Goal: Transaction & Acquisition: Purchase product/service

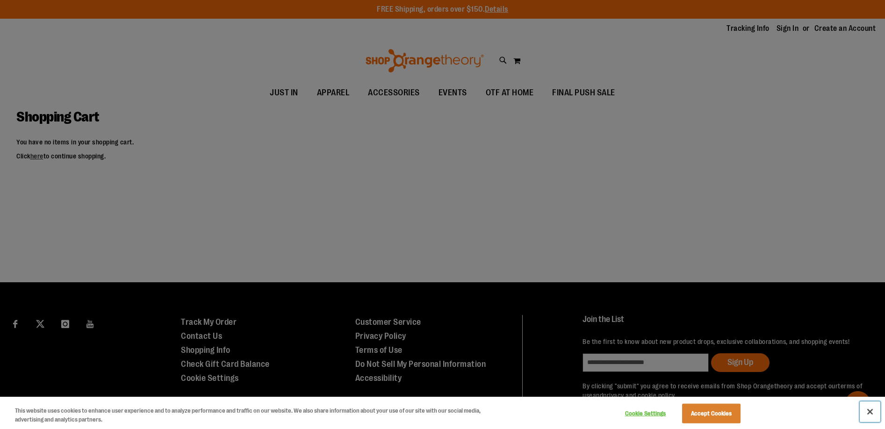
drag, startPoint x: 880, startPoint y: 340, endPoint x: 868, endPoint y: 408, distance: 68.8
click at [868, 408] on button "Close" at bounding box center [869, 411] width 21 height 21
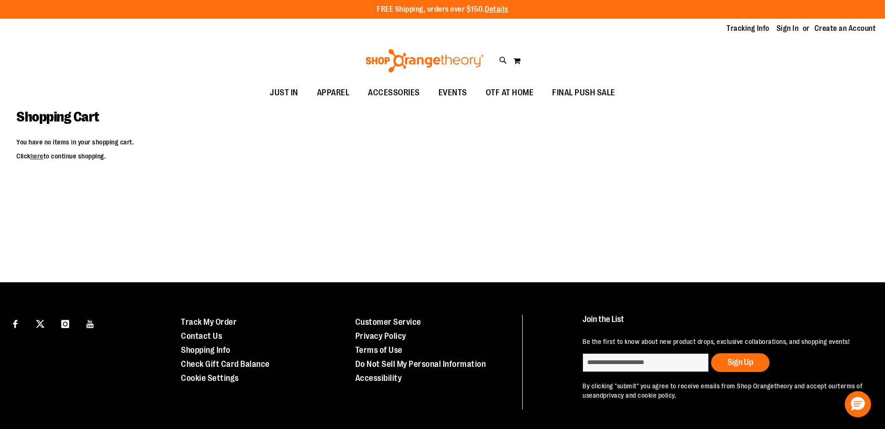
click at [869, 411] on button "Close" at bounding box center [869, 411] width 21 height 21
click at [800, 29] on li "Sign In" at bounding box center [791, 28] width 31 height 11
click at [791, 29] on link "Sign In" at bounding box center [787, 28] width 22 height 10
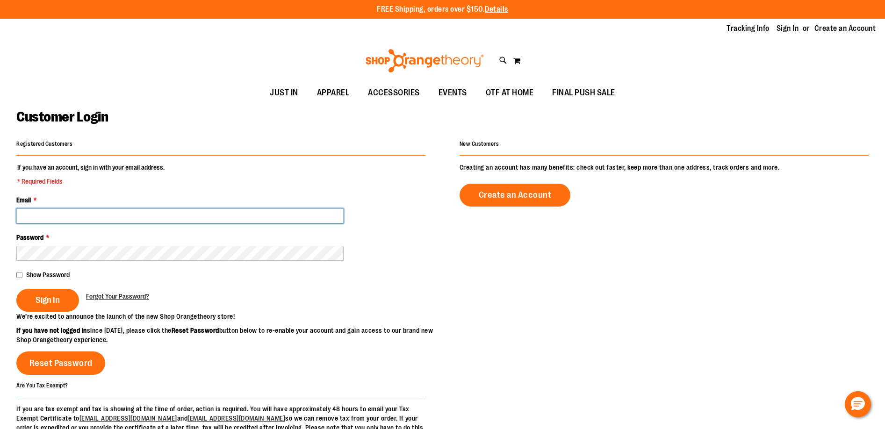
click at [68, 215] on input "Email *" at bounding box center [179, 215] width 327 height 15
drag, startPoint x: 119, startPoint y: 218, endPoint x: -1, endPoint y: 212, distance: 119.8
click at [0, 212] on html "Skip to Content The store will not work correctly when cookies are disabled. FR…" at bounding box center [442, 214] width 885 height 429
paste input "**********"
type input "**********"
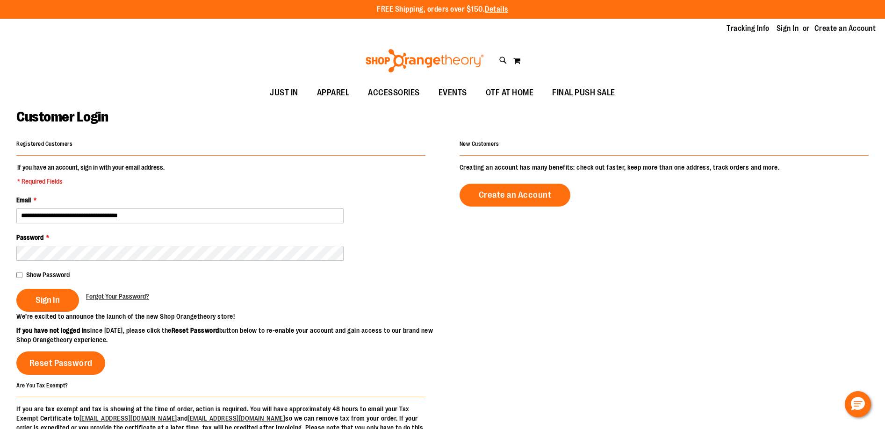
click at [16, 270] on main "**********" at bounding box center [442, 298] width 885 height 389
click at [41, 290] on button "Sign In" at bounding box center [47, 300] width 63 height 23
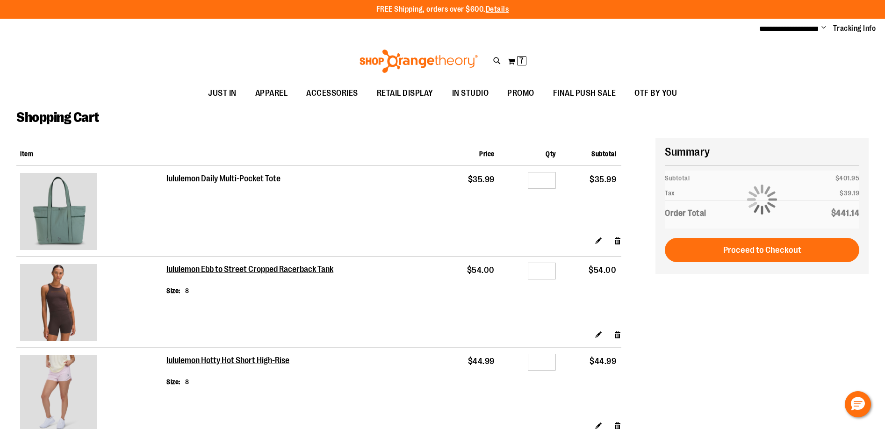
click at [866, 429] on div at bounding box center [442, 429] width 885 height 0
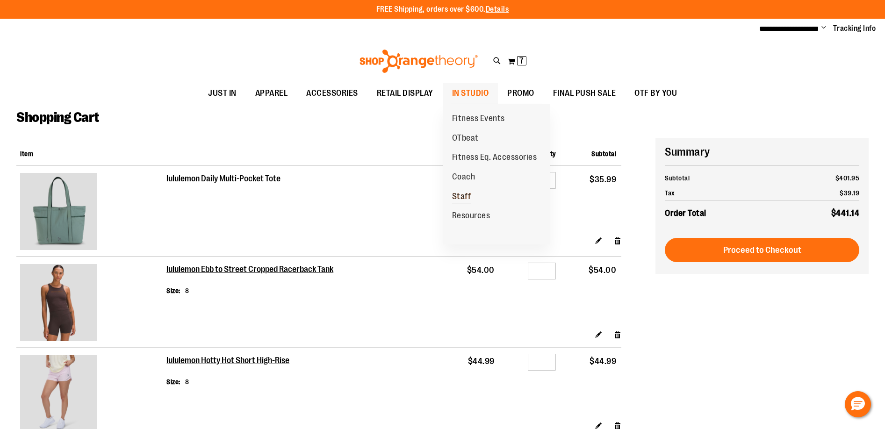
click at [464, 193] on span "Staff" at bounding box center [461, 198] width 19 height 12
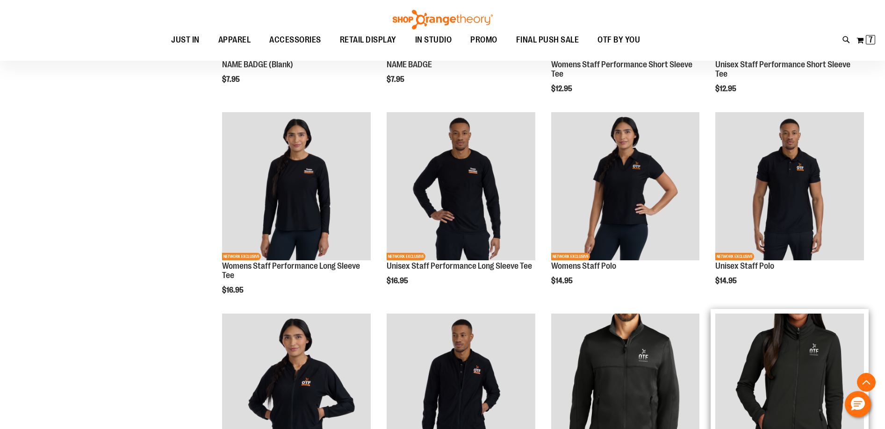
scroll to position [316, 0]
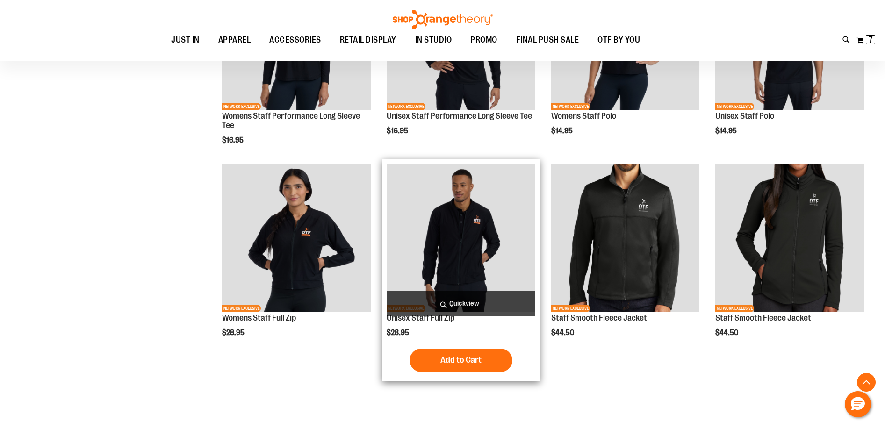
scroll to position [420, 0]
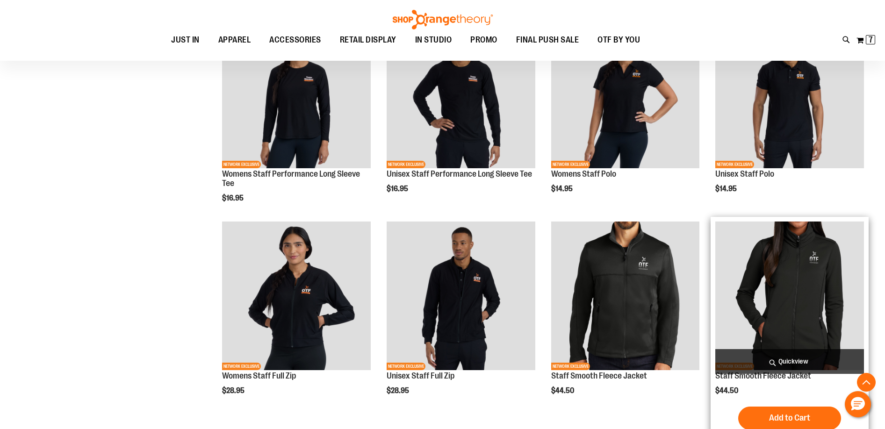
scroll to position [280, 0]
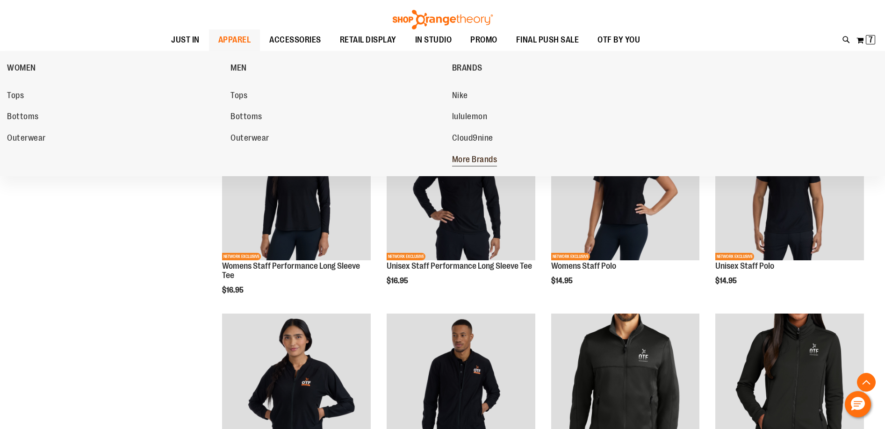
click at [468, 158] on span "More Brands" at bounding box center [474, 161] width 45 height 12
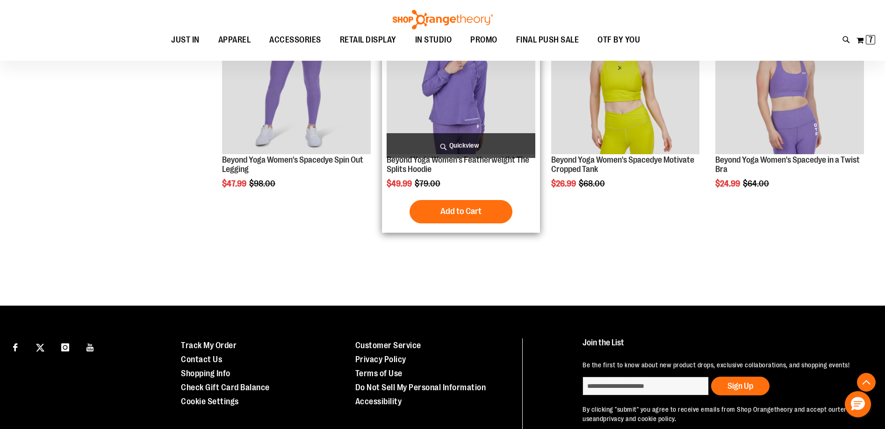
scroll to position [598, 0]
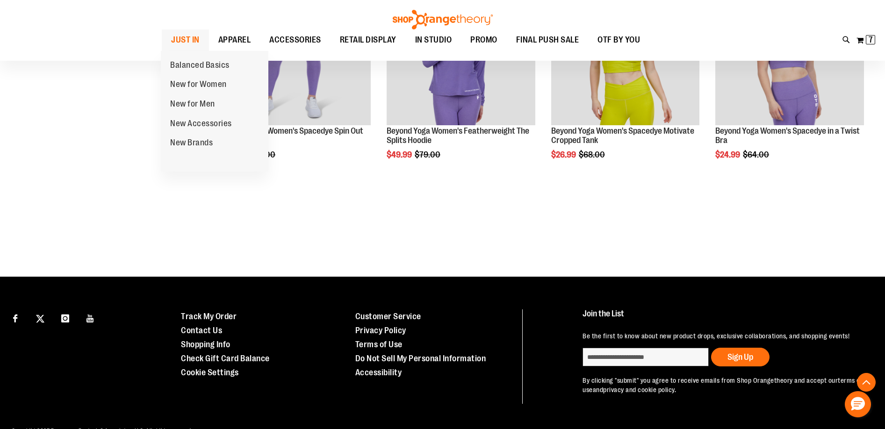
click at [183, 41] on span "JUST IN" at bounding box center [185, 39] width 29 height 21
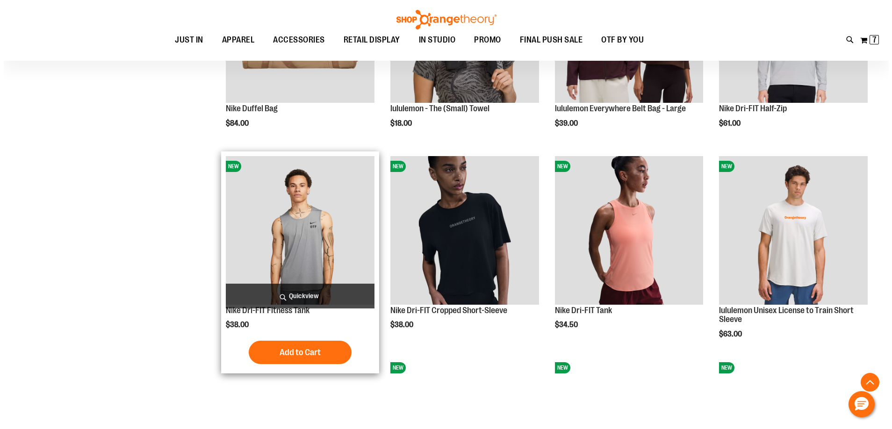
scroll to position [888, 0]
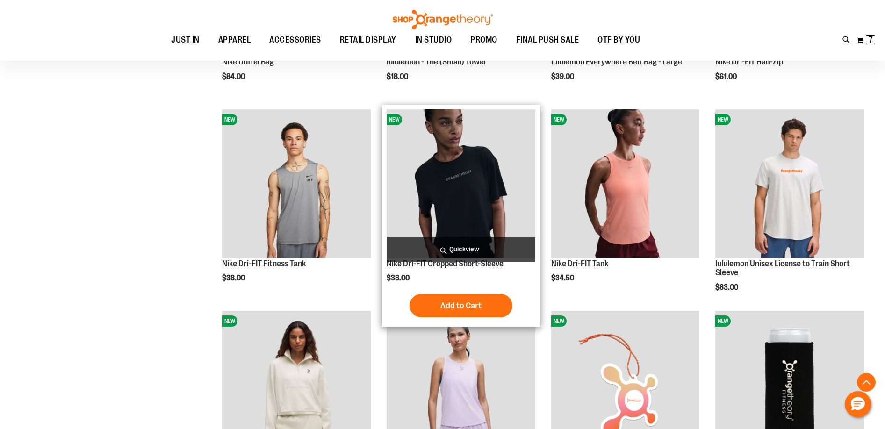
click at [442, 245] on span "Quickview" at bounding box center [461, 249] width 149 height 25
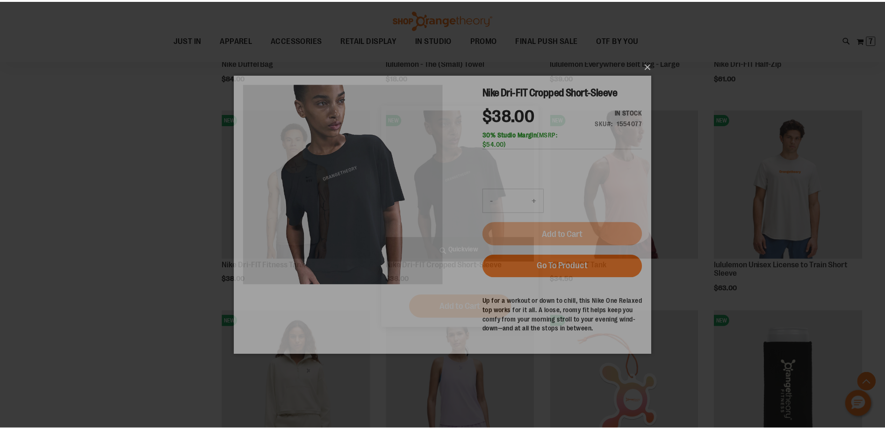
scroll to position [0, 0]
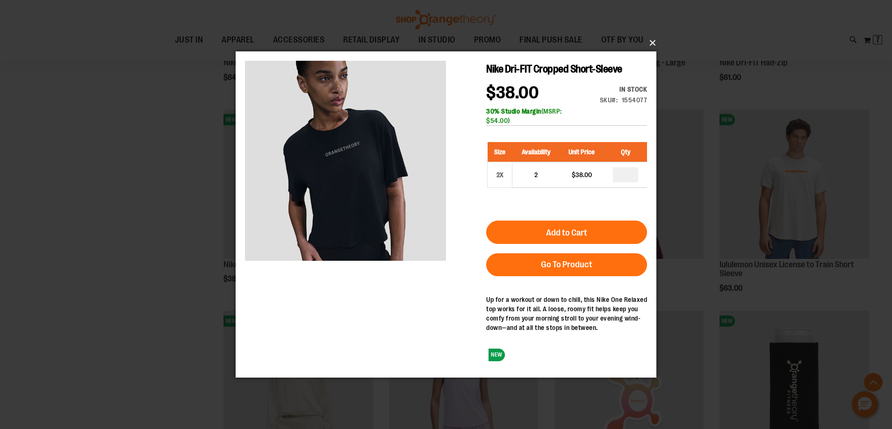
click at [651, 37] on button "×" at bounding box center [448, 43] width 421 height 21
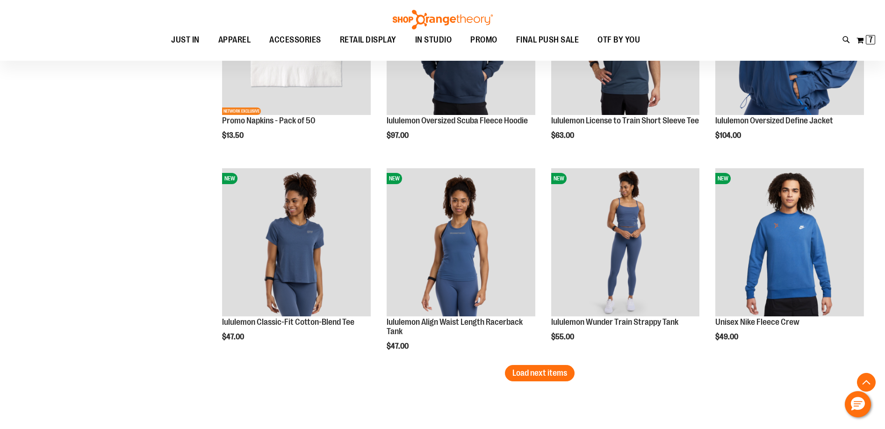
scroll to position [1729, 0]
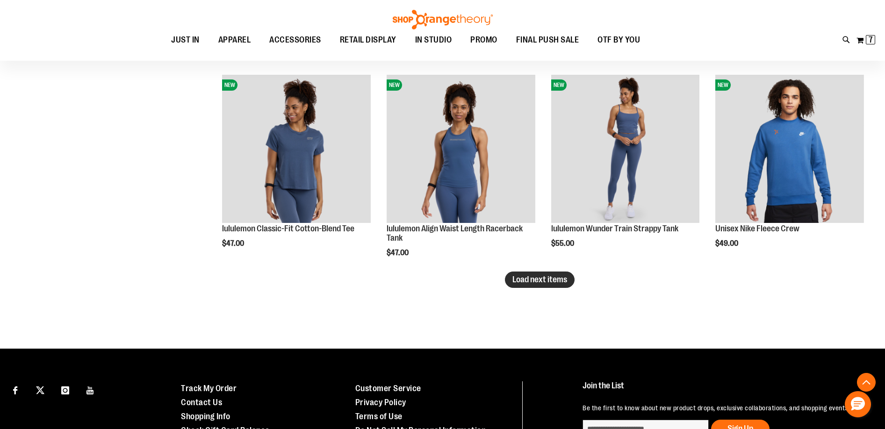
click at [523, 282] on span "Load next items" at bounding box center [539, 279] width 55 height 9
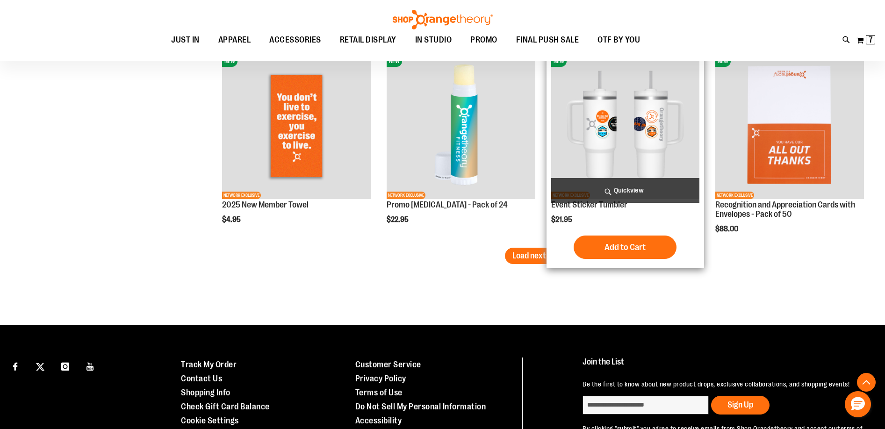
scroll to position [2383, 0]
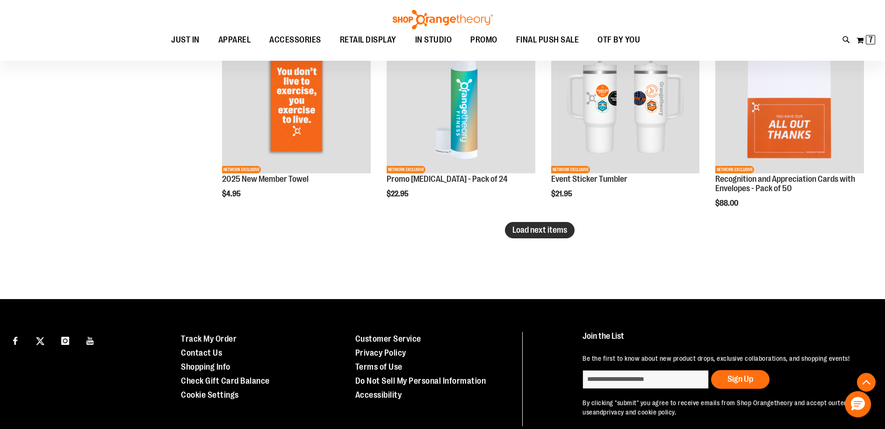
click at [523, 236] on button "Load next items" at bounding box center [540, 230] width 70 height 16
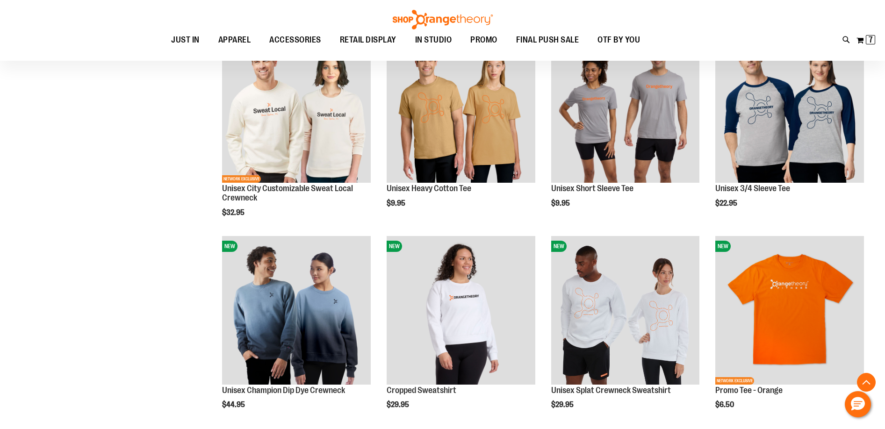
scroll to position [2850, 0]
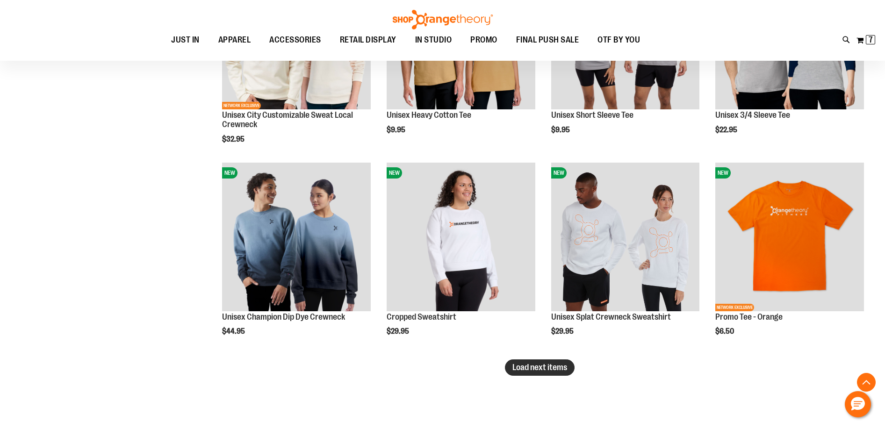
click at [533, 365] on span "Load next items" at bounding box center [539, 367] width 55 height 9
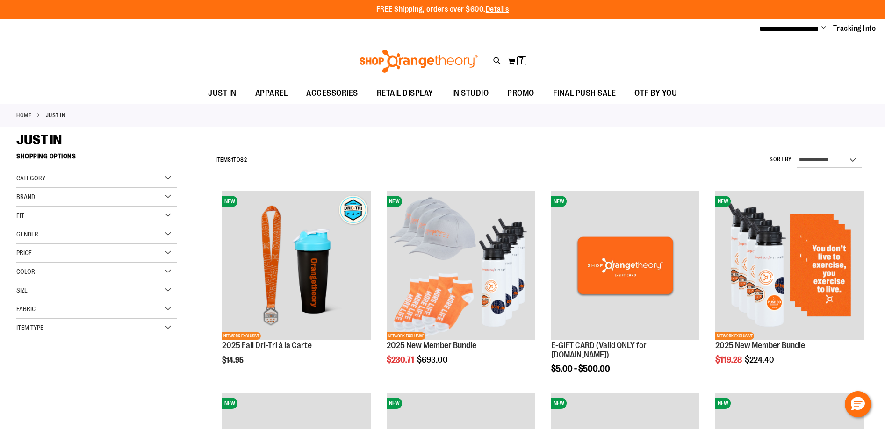
click at [82, 330] on div "Item Type" at bounding box center [96, 328] width 160 height 19
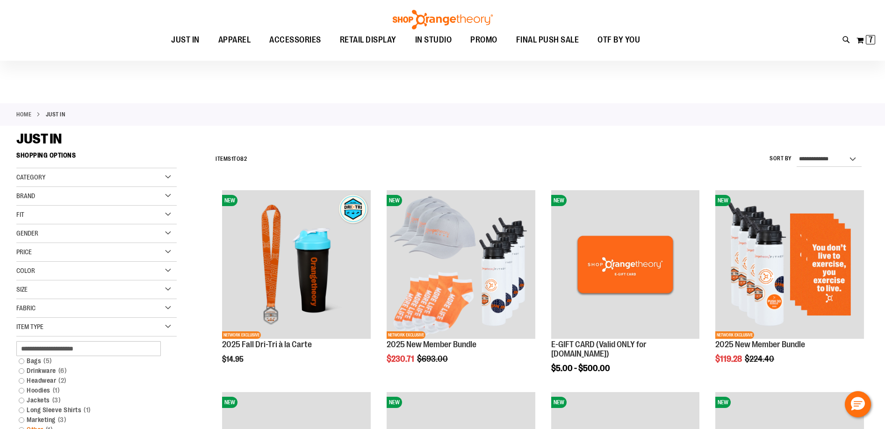
scroll to position [93, 0]
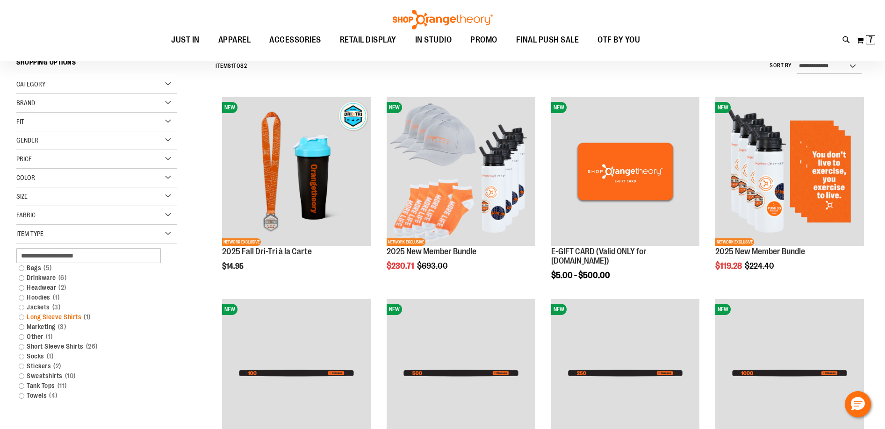
click at [21, 318] on link "Long Sleeve Shirts 1 item" at bounding box center [91, 317] width 154 height 10
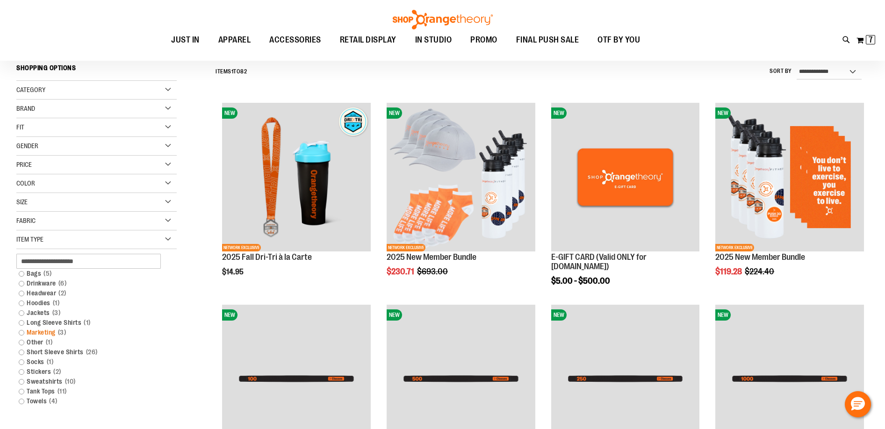
scroll to position [87, 0]
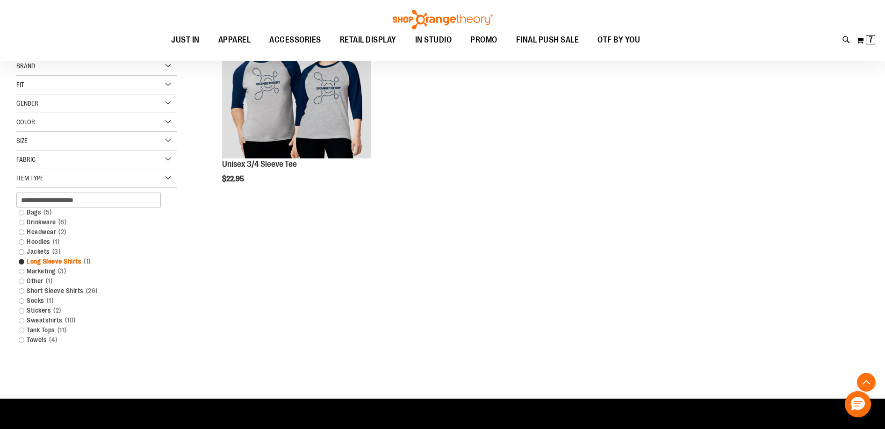
click at [24, 261] on link "Long Sleeve Shirts 1 item" at bounding box center [91, 262] width 154 height 10
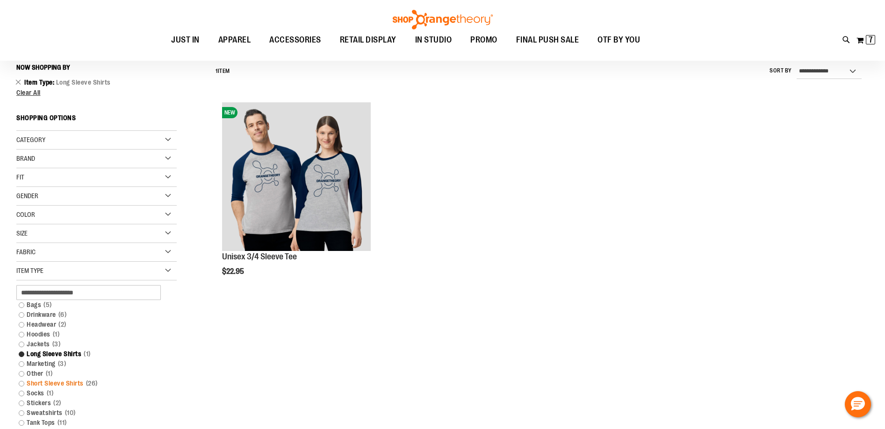
scroll to position [87, 0]
click at [20, 385] on link "Short Sleeve Shirts 26 items" at bounding box center [91, 384] width 154 height 10
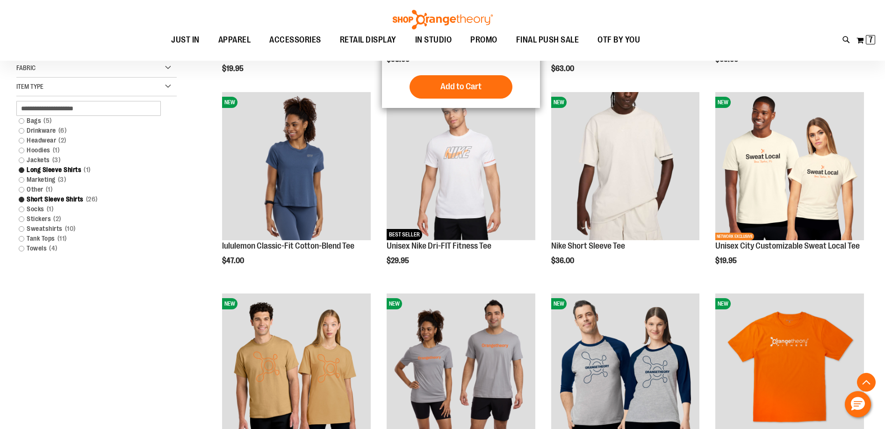
scroll to position [414, 0]
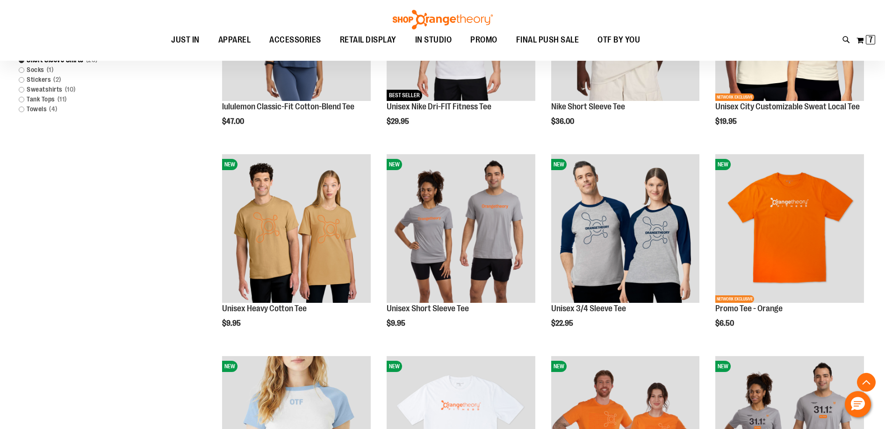
scroll to position [274, 0]
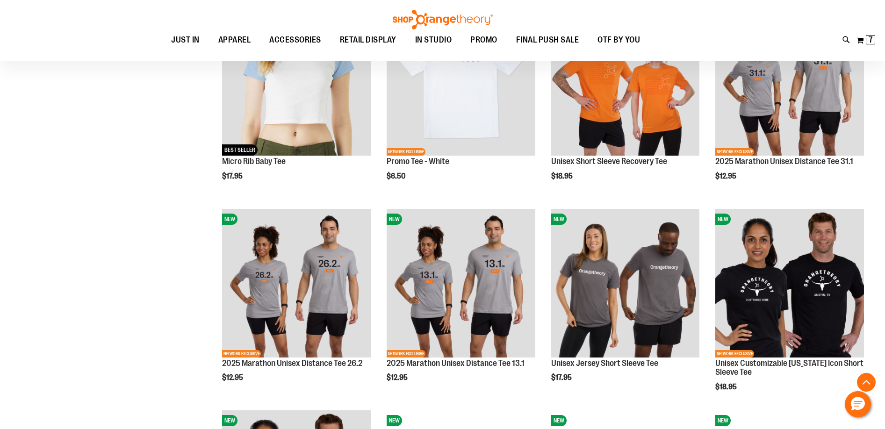
scroll to position [928, 0]
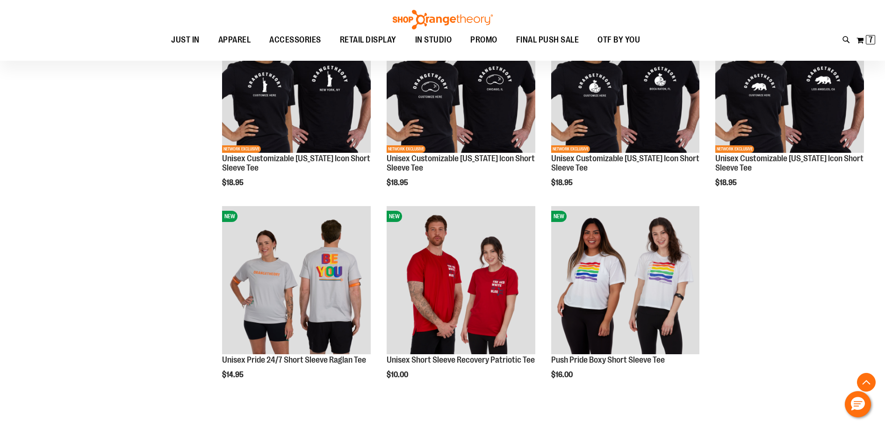
scroll to position [1255, 0]
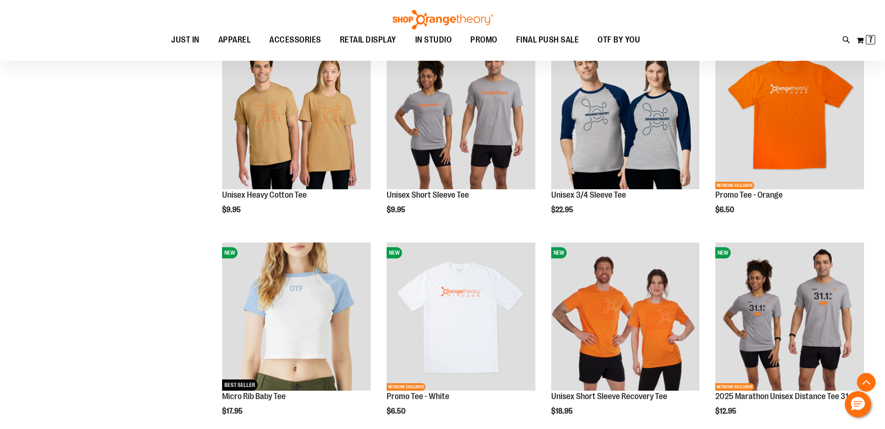
scroll to position [461, 0]
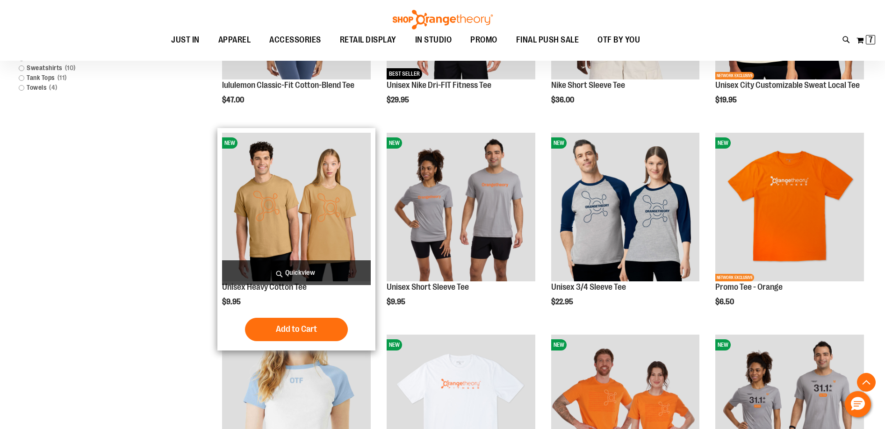
click at [313, 206] on img "product" at bounding box center [296, 207] width 149 height 149
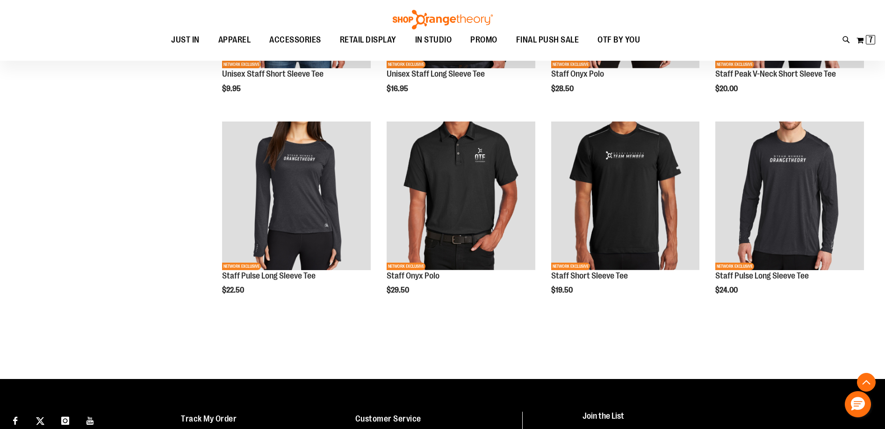
scroll to position [794, 0]
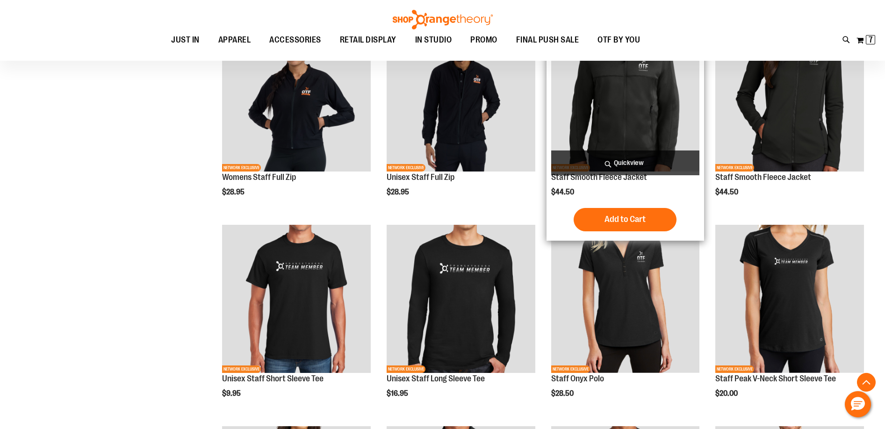
scroll to position [373, 0]
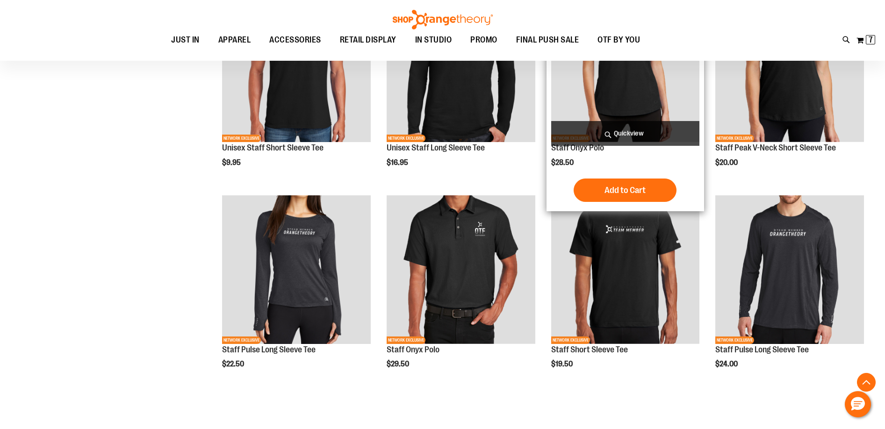
scroll to position [841, 0]
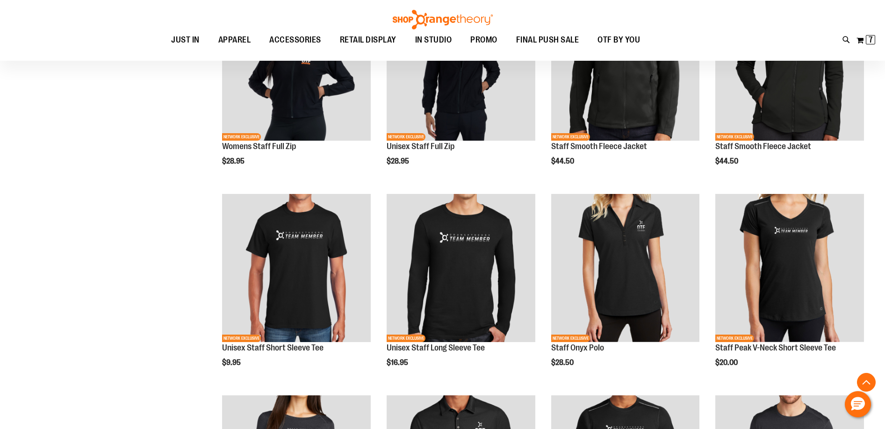
scroll to position [514, 0]
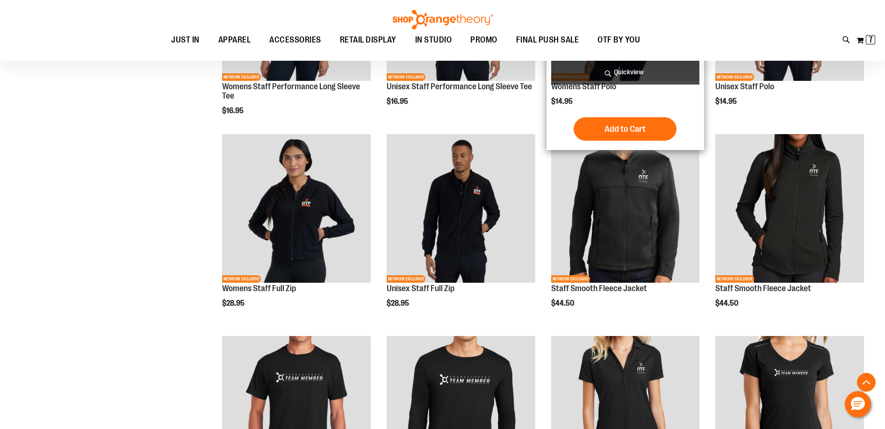
scroll to position [327, 0]
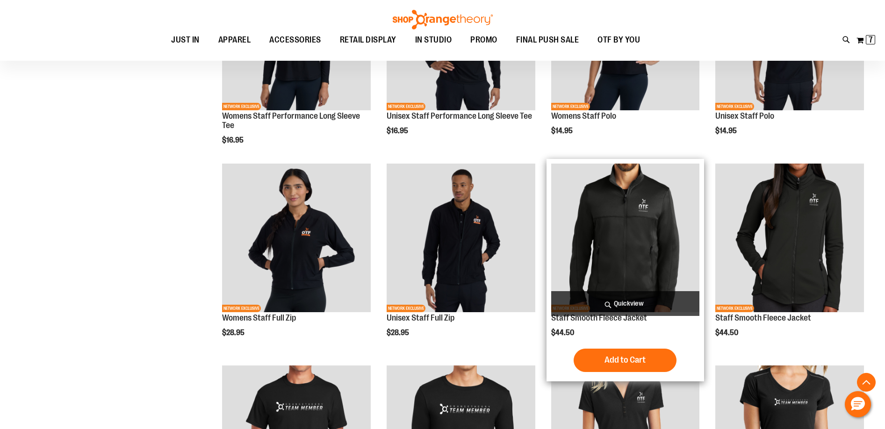
click at [678, 218] on img "product" at bounding box center [625, 238] width 149 height 149
click at [595, 318] on link "Staff Smooth Fleece Jacket" at bounding box center [599, 317] width 96 height 9
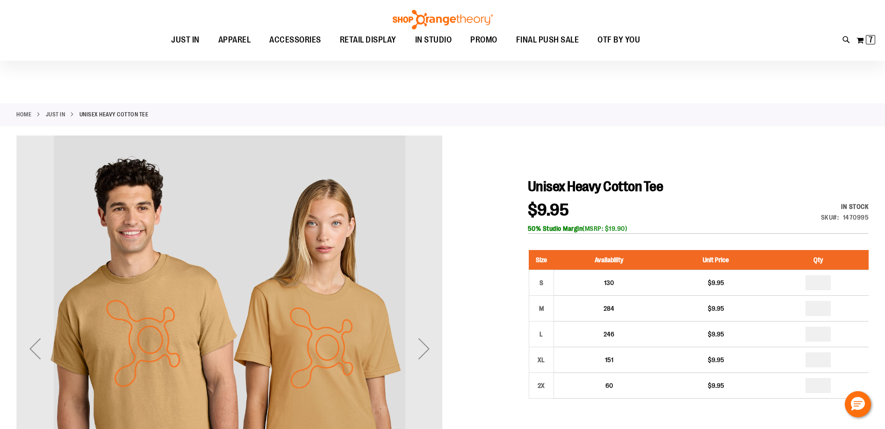
scroll to position [93, 0]
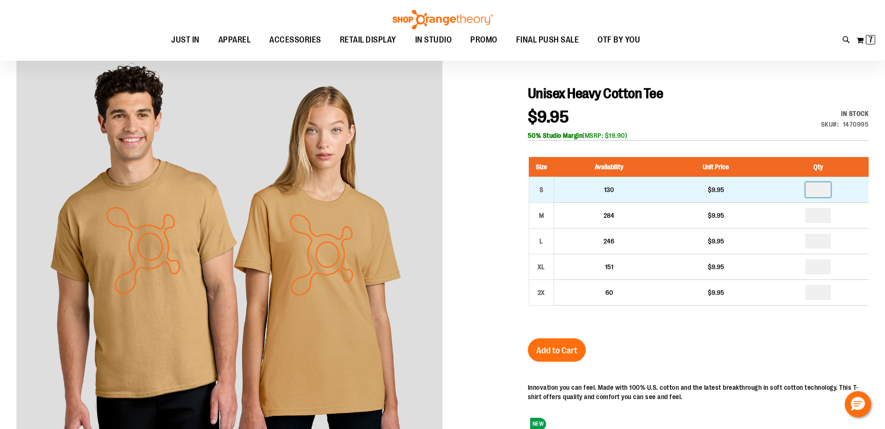
click at [822, 189] on input "number" at bounding box center [817, 189] width 25 height 15
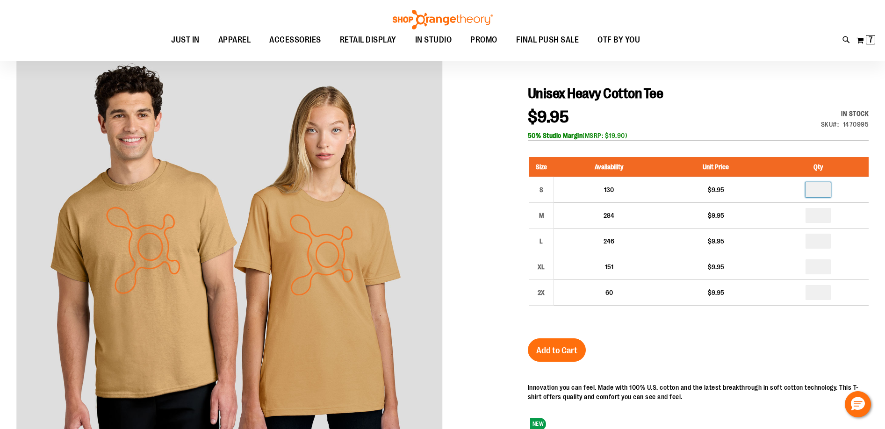
type input "*"
drag, startPoint x: 560, startPoint y: 351, endPoint x: 568, endPoint y: 362, distance: 12.7
click at [560, 351] on span "Add to Cart" at bounding box center [556, 350] width 41 height 10
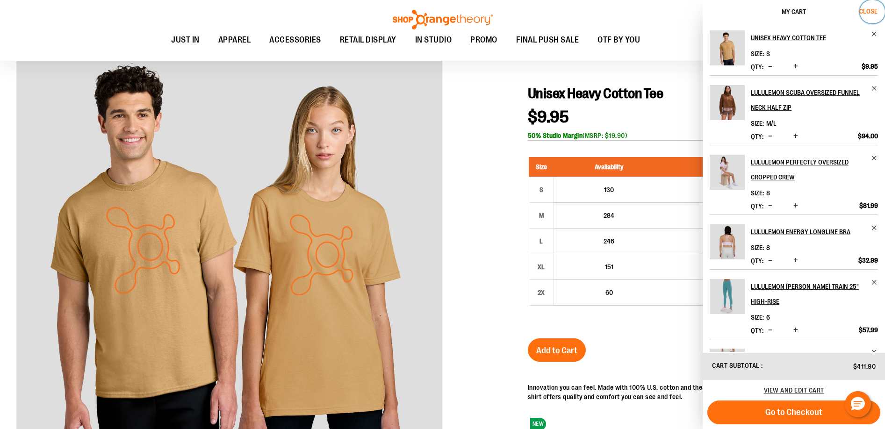
click at [864, 12] on span "Close" at bounding box center [868, 10] width 18 height 7
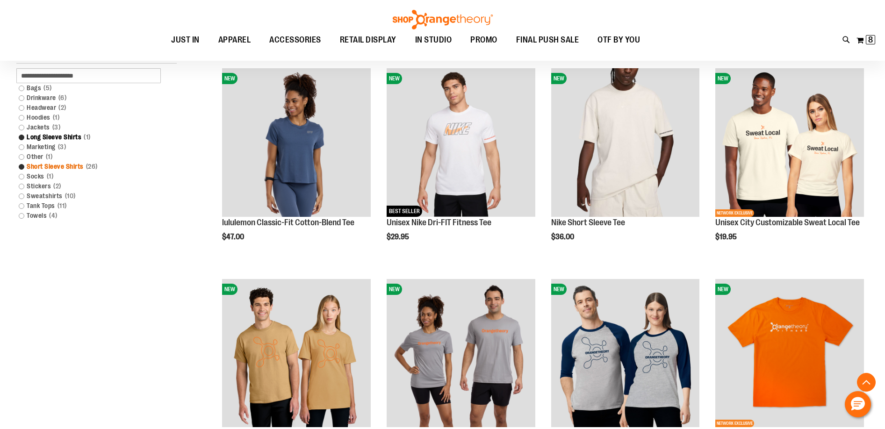
click at [18, 168] on link "Short Sleeve Shirts 26 items" at bounding box center [91, 167] width 154 height 10
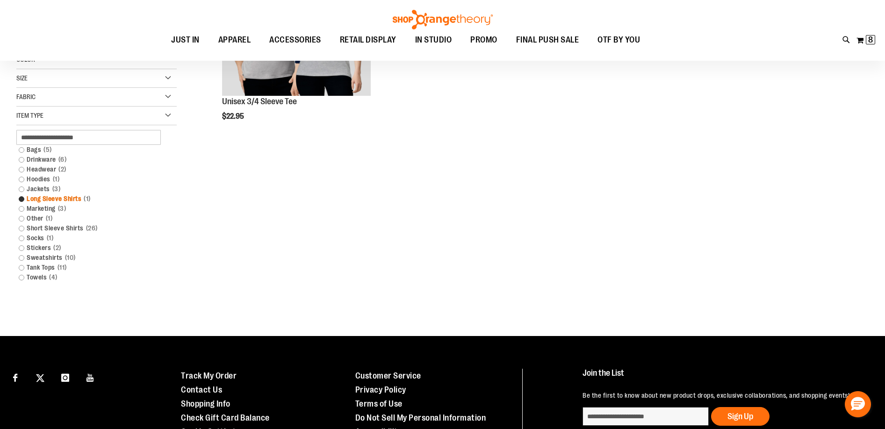
click at [21, 198] on link "Long Sleeve Shirts 1 item" at bounding box center [91, 199] width 154 height 10
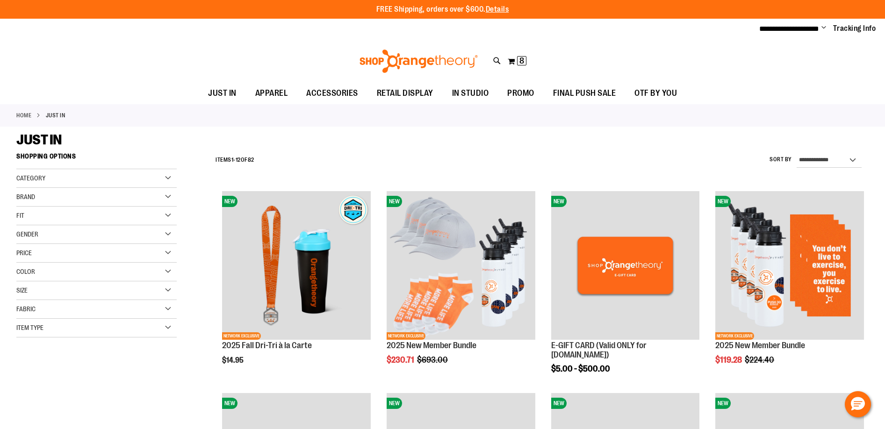
click at [46, 331] on div "Item Type" at bounding box center [96, 328] width 160 height 19
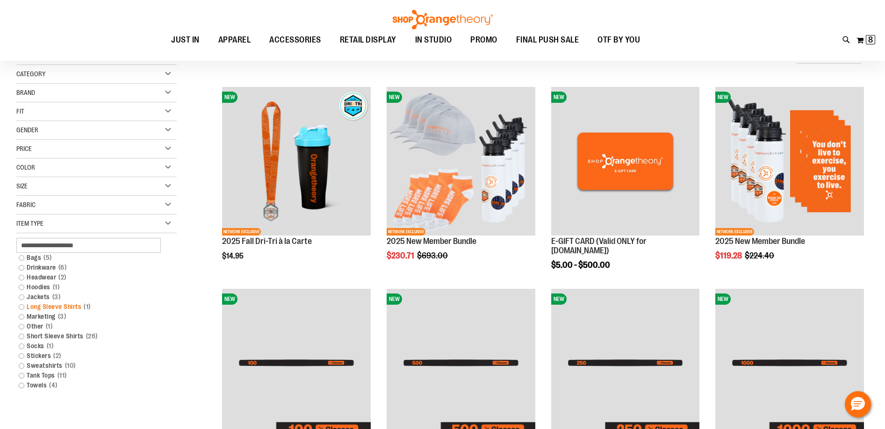
scroll to position [137, 0]
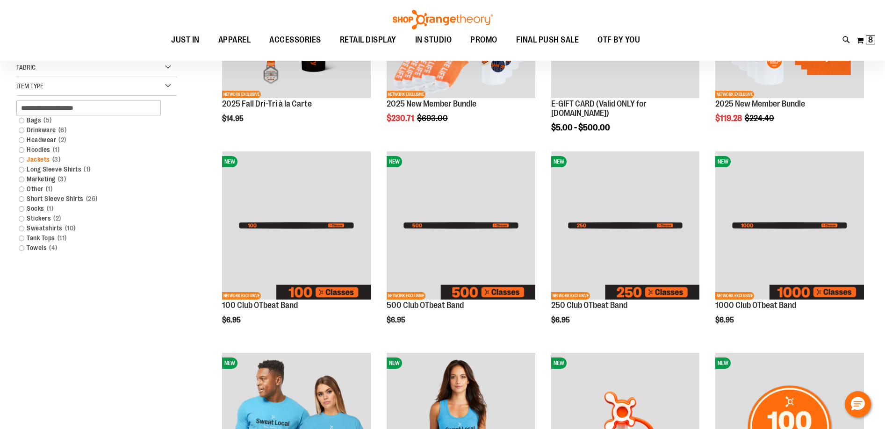
click at [58, 160] on span "3 items" at bounding box center [56, 160] width 13 height 10
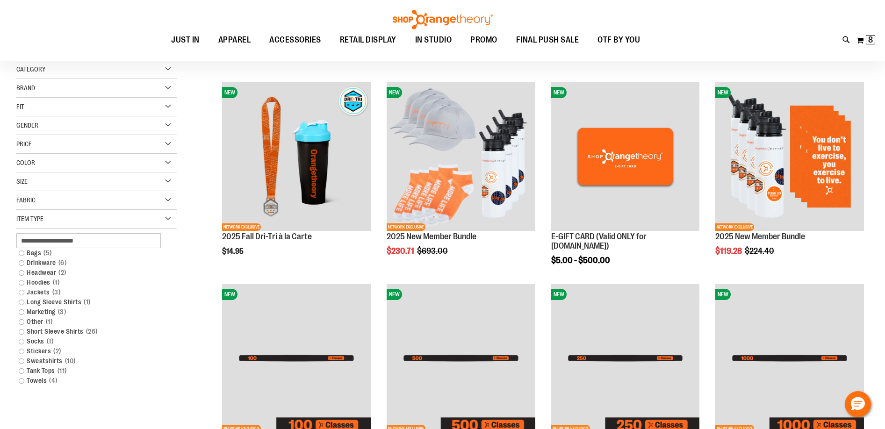
scroll to position [0, 0]
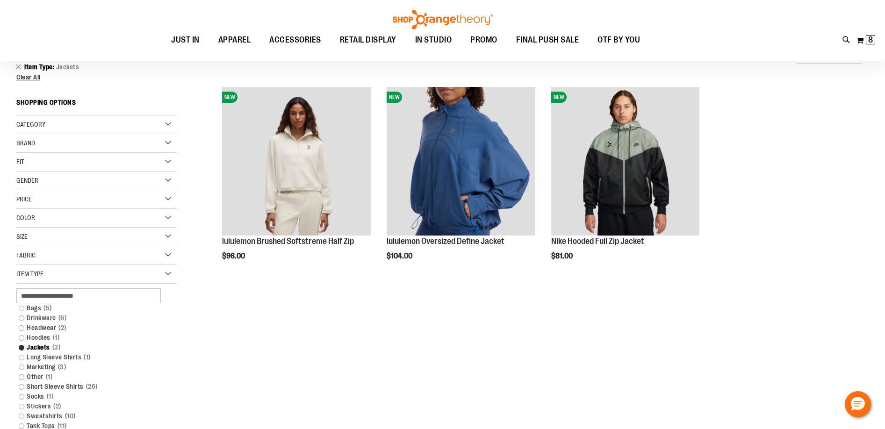
scroll to position [93, 0]
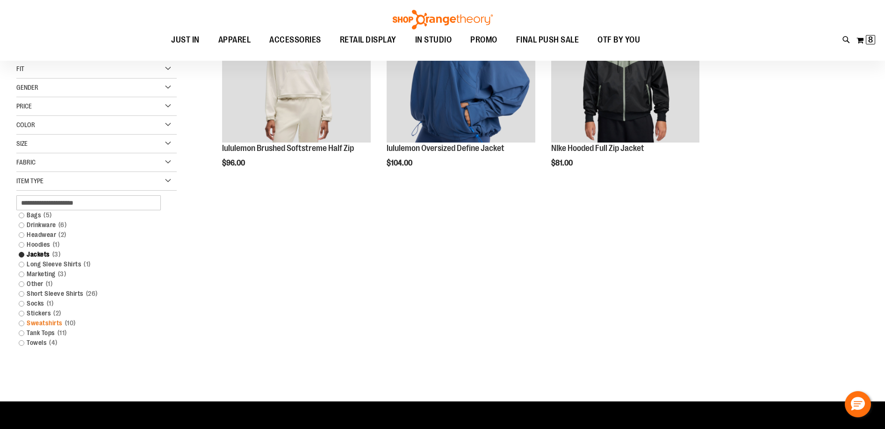
click at [27, 326] on link "Sweatshirts 10 items" at bounding box center [91, 323] width 154 height 10
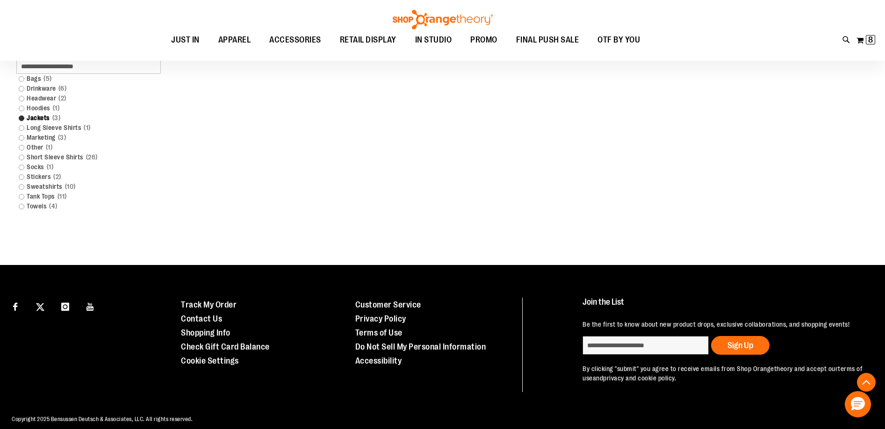
scroll to position [233, 0]
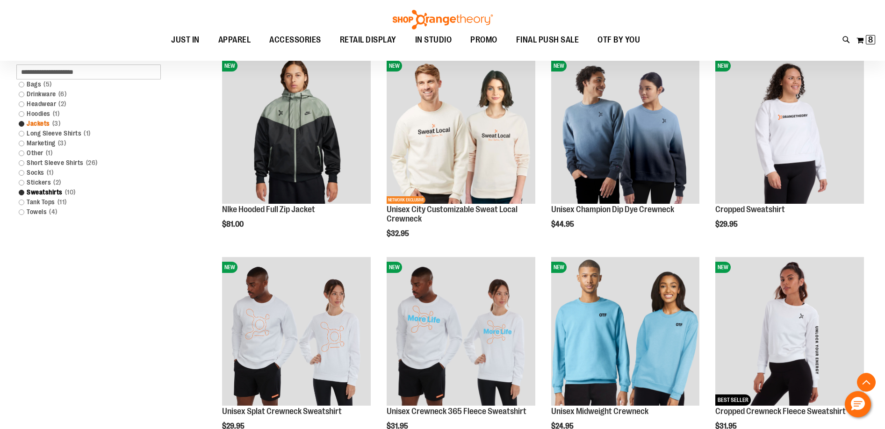
click at [21, 126] on link "Jackets 3 items" at bounding box center [91, 124] width 154 height 10
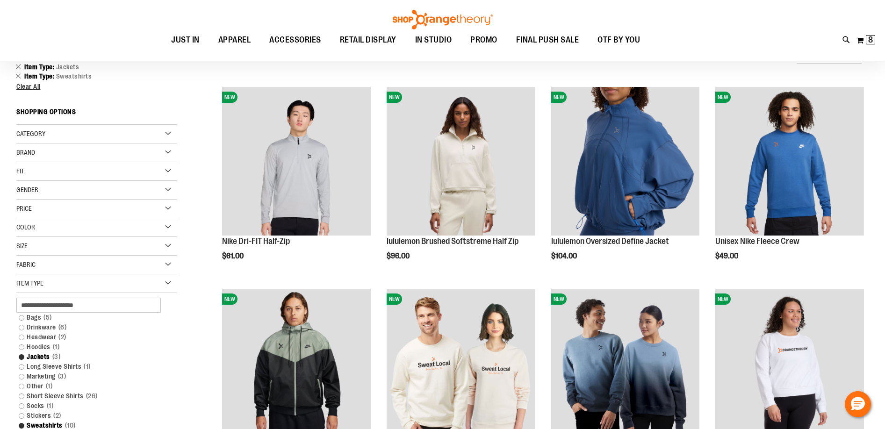
scroll to position [93, 0]
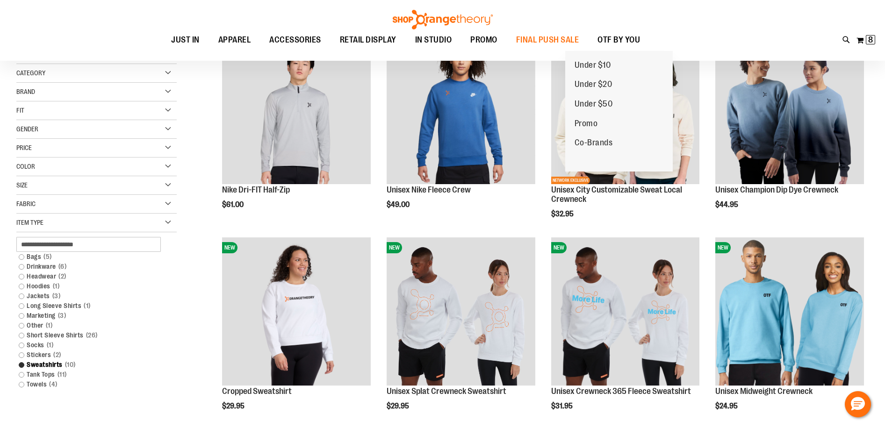
scroll to position [93, 0]
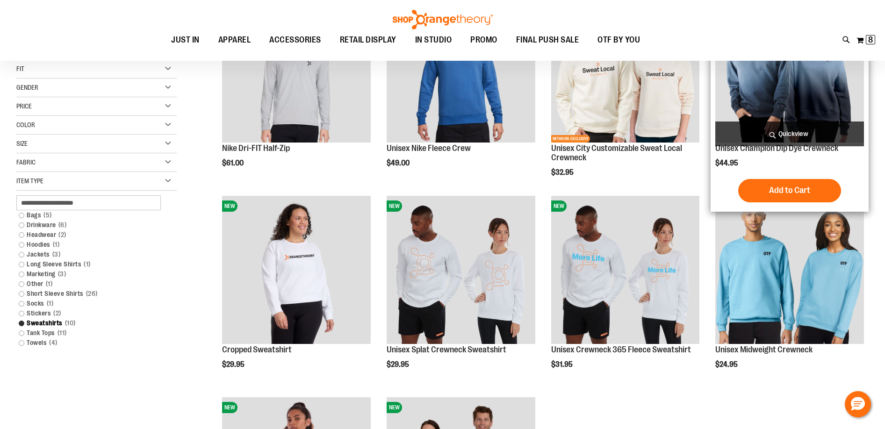
click at [802, 98] on img "product" at bounding box center [789, 68] width 149 height 149
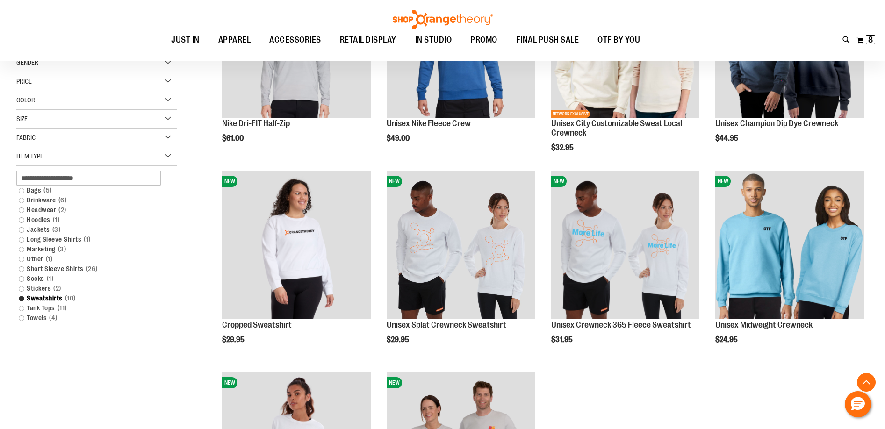
scroll to position [130, 0]
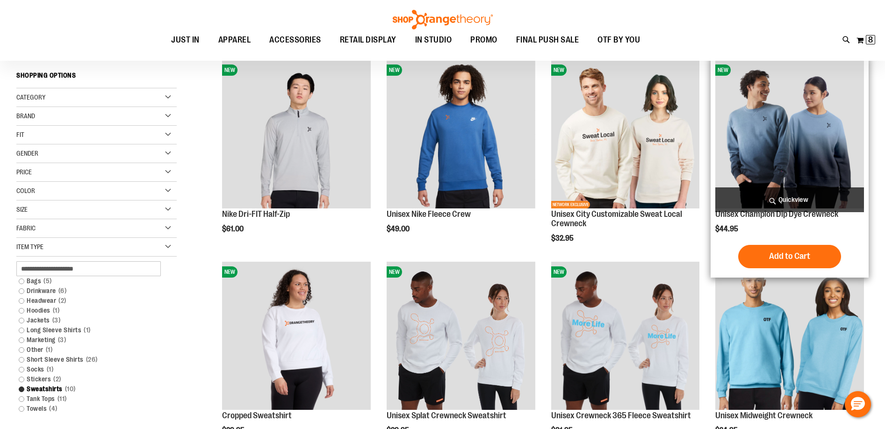
click at [809, 140] on img "product" at bounding box center [789, 134] width 149 height 149
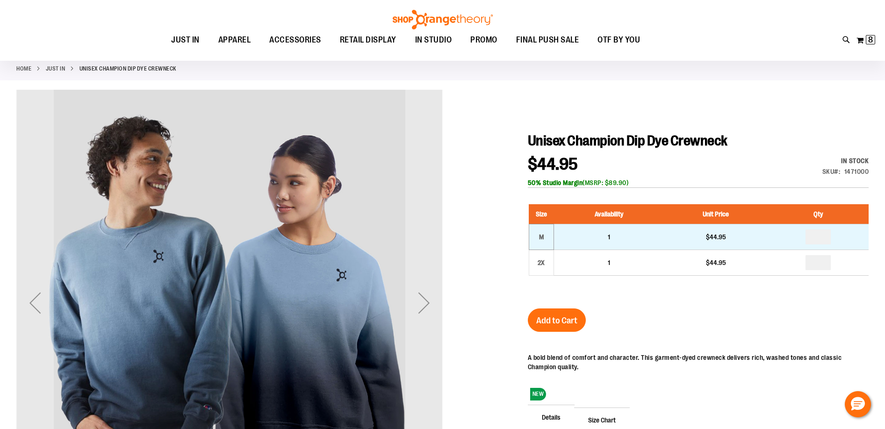
scroll to position [46, 0]
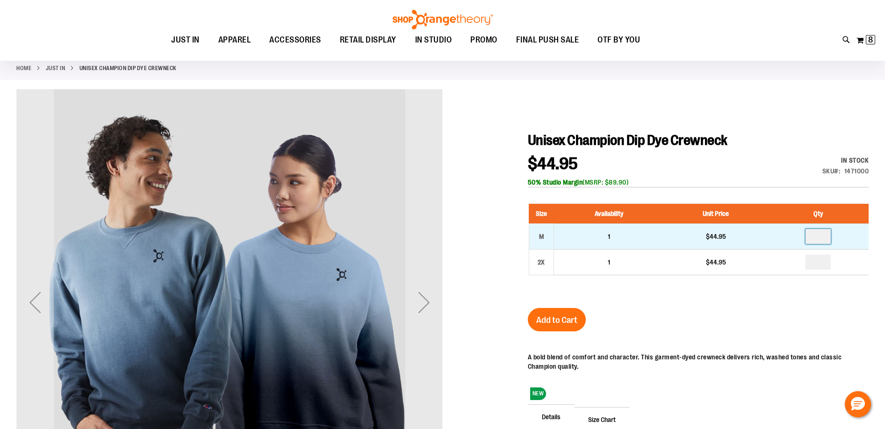
click at [811, 240] on input "number" at bounding box center [817, 236] width 25 height 15
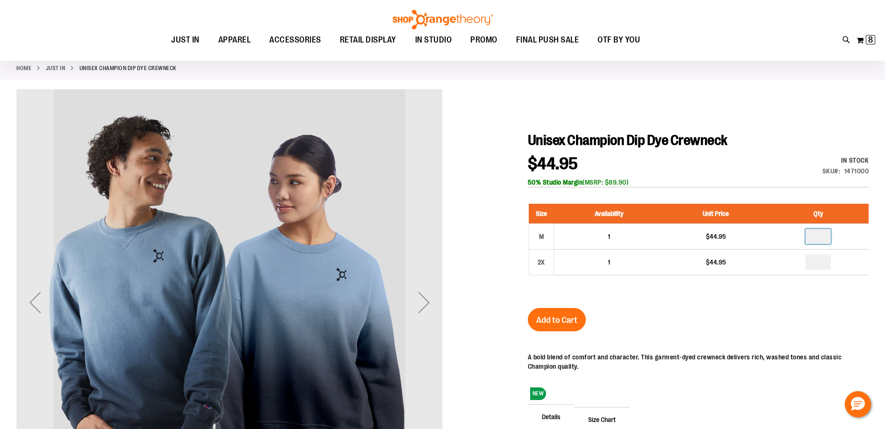
type input "*"
click at [574, 326] on button "Add to Cart" at bounding box center [557, 319] width 58 height 23
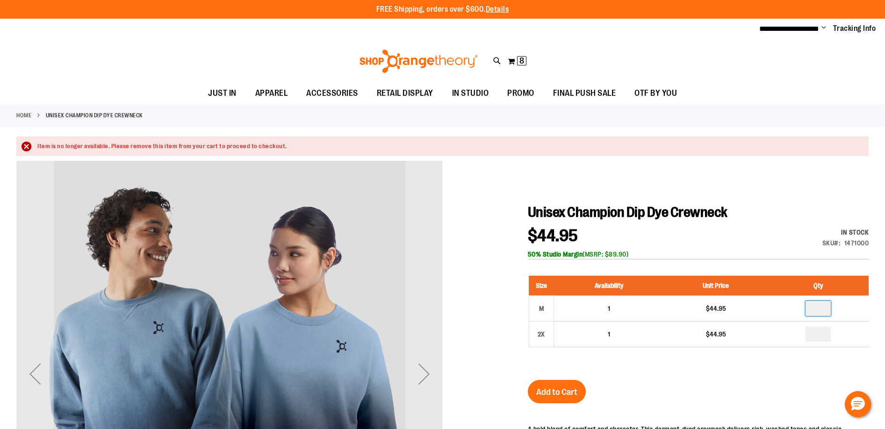
drag, startPoint x: 826, startPoint y: 305, endPoint x: 801, endPoint y: 281, distance: 34.7
click at [800, 305] on td at bounding box center [817, 308] width 101 height 26
type input "*"
click at [554, 382] on button "Add to Cart" at bounding box center [557, 391] width 58 height 23
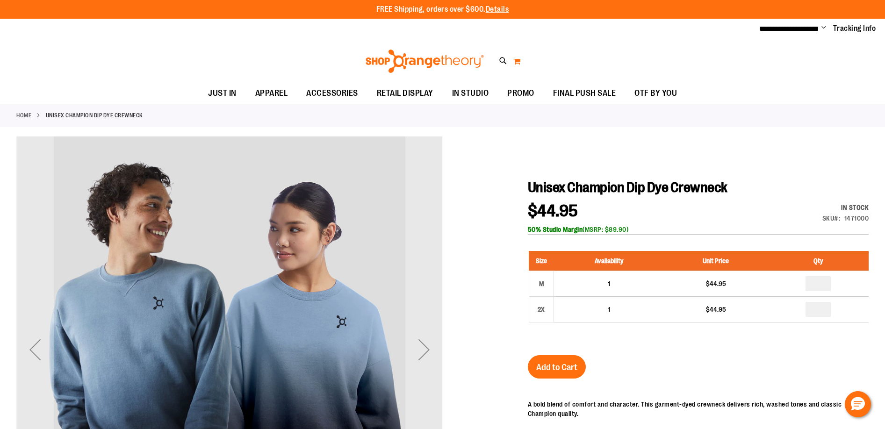
click at [519, 59] on button "My Cart" at bounding box center [517, 61] width 8 height 15
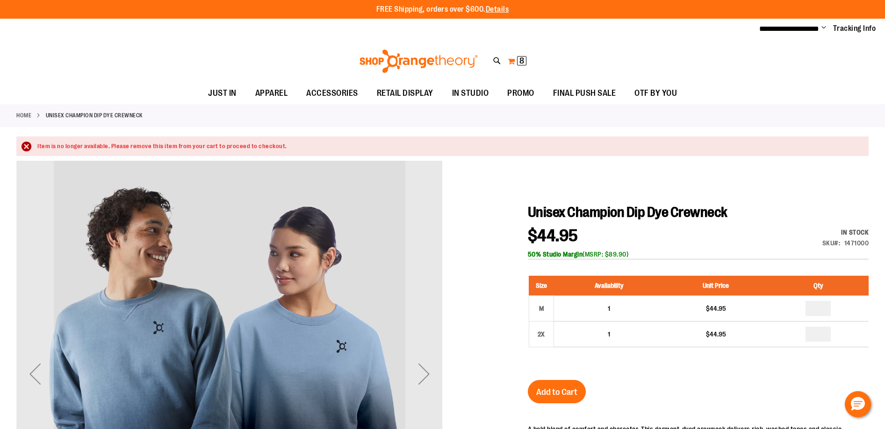
click at [521, 60] on span "8" at bounding box center [521, 60] width 5 height 9
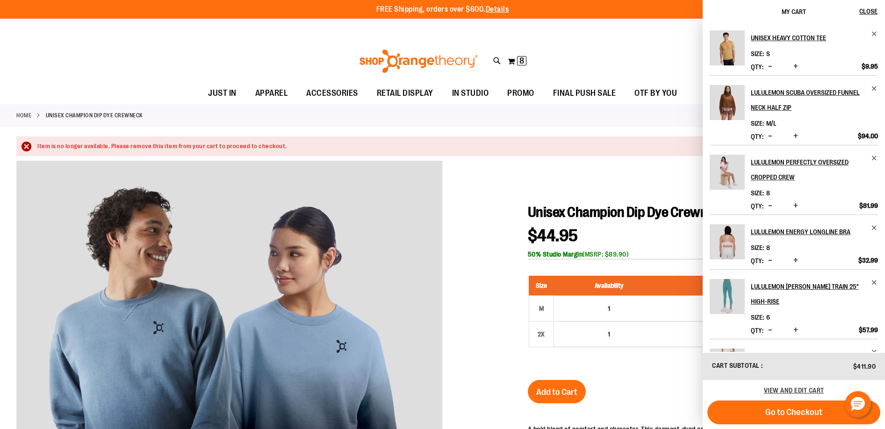
click at [134, 145] on div "Item is no longer available. Please remove this item from your cart to proceed …" at bounding box center [448, 146] width 822 height 9
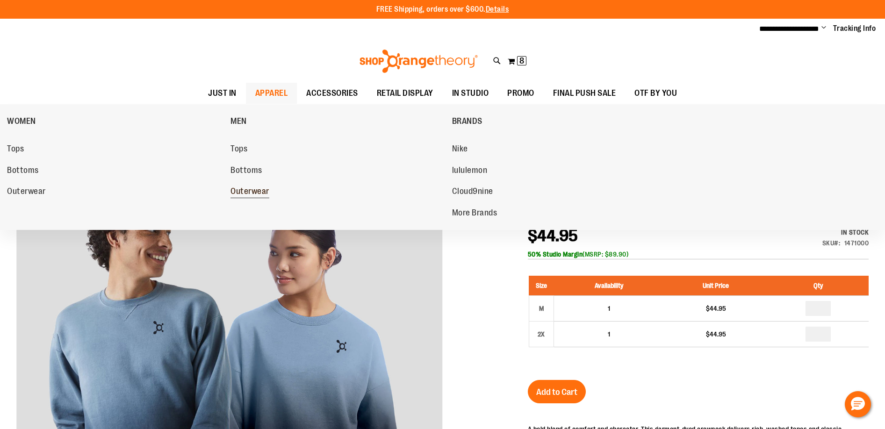
click at [251, 187] on span "Outerwear" at bounding box center [249, 192] width 39 height 12
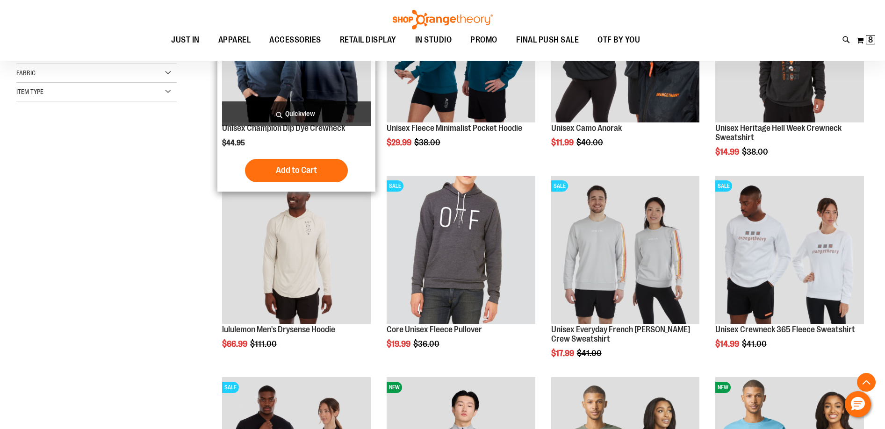
scroll to position [233, 0]
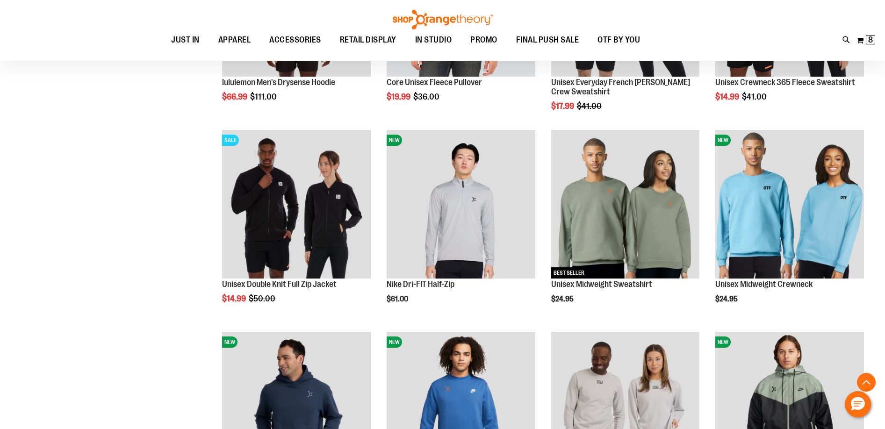
scroll to position [467, 0]
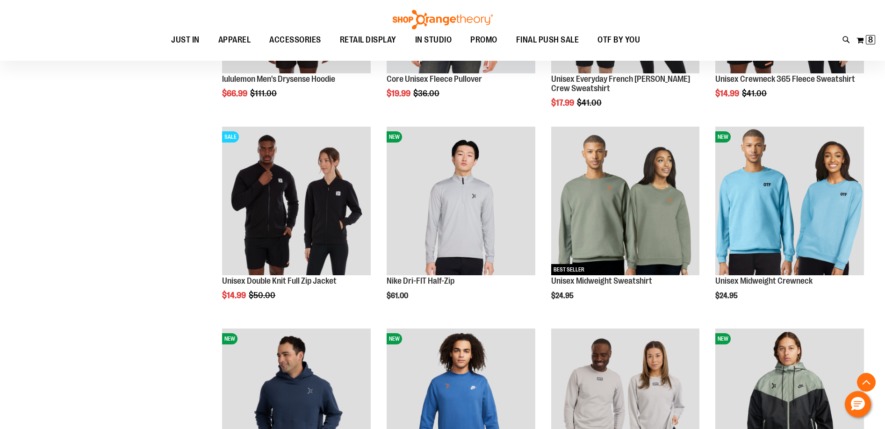
drag, startPoint x: 580, startPoint y: 203, endPoint x: 77, endPoint y: 245, distance: 504.6
click at [76, 245] on div "**********" at bounding box center [442, 332] width 852 height 1304
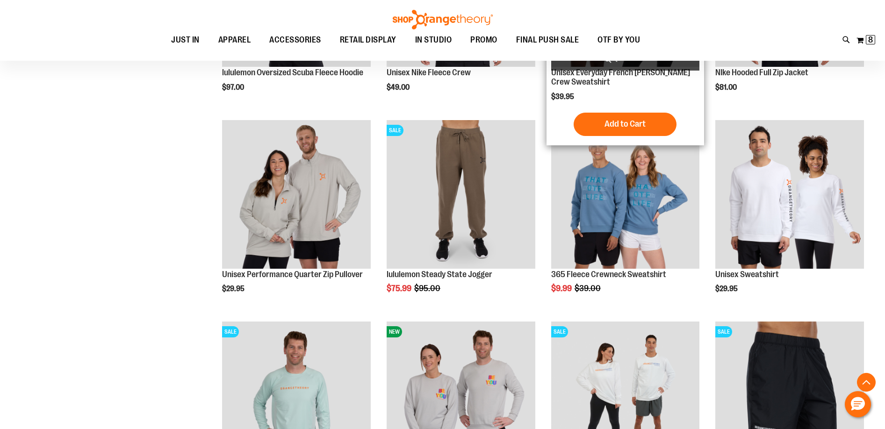
scroll to position [888, 0]
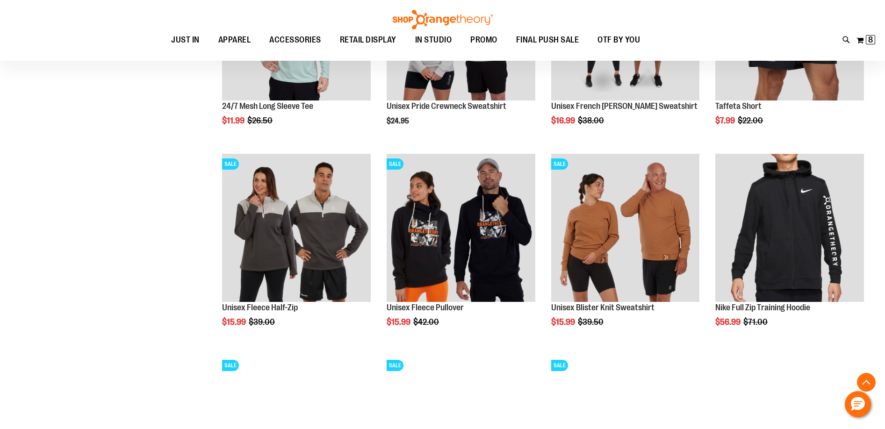
scroll to position [1215, 0]
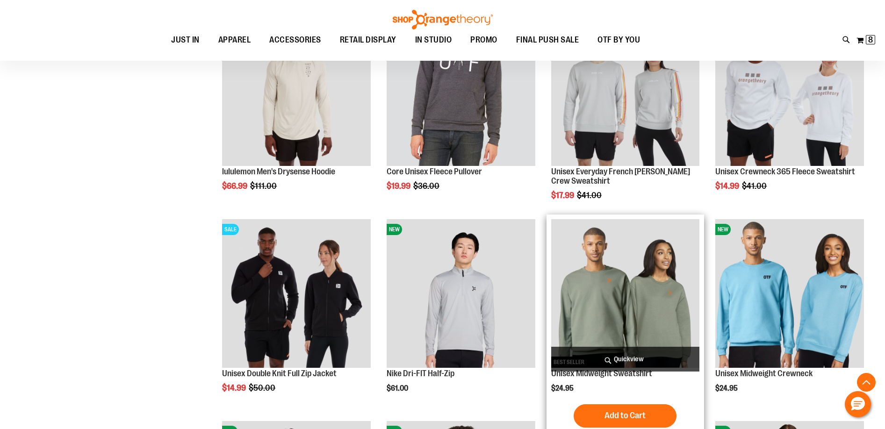
scroll to position [373, 0]
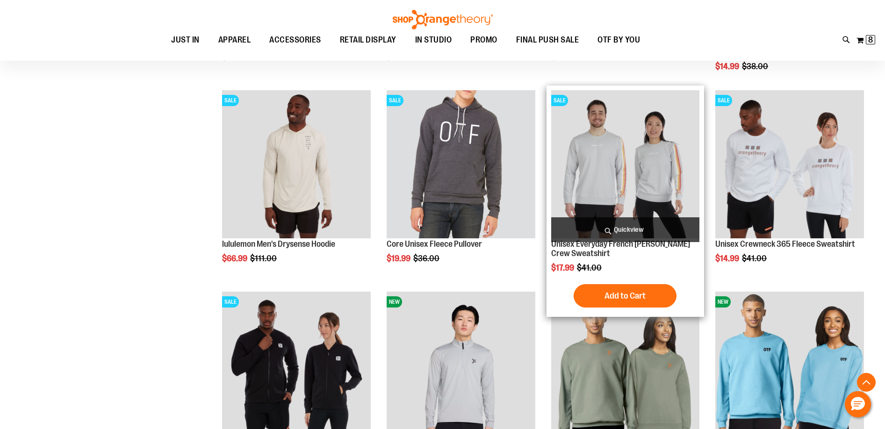
scroll to position [280, 0]
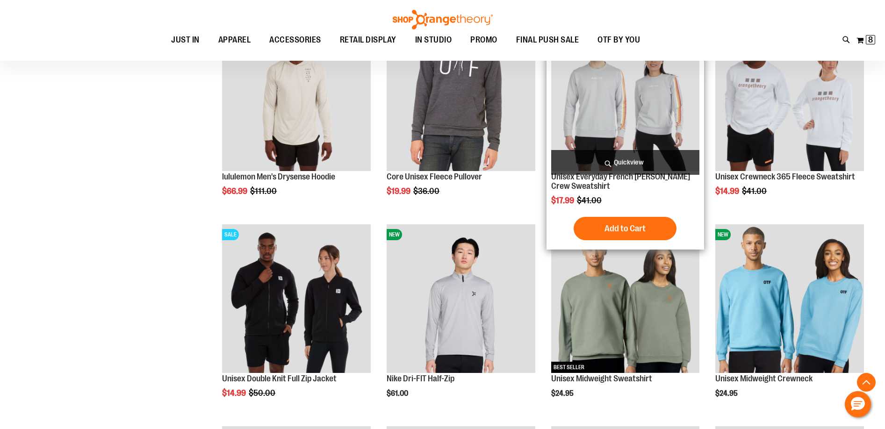
scroll to position [327, 0]
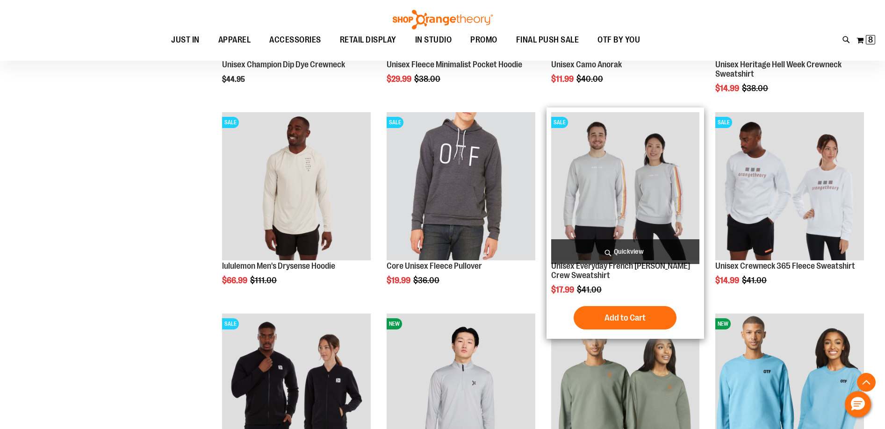
scroll to position [373, 0]
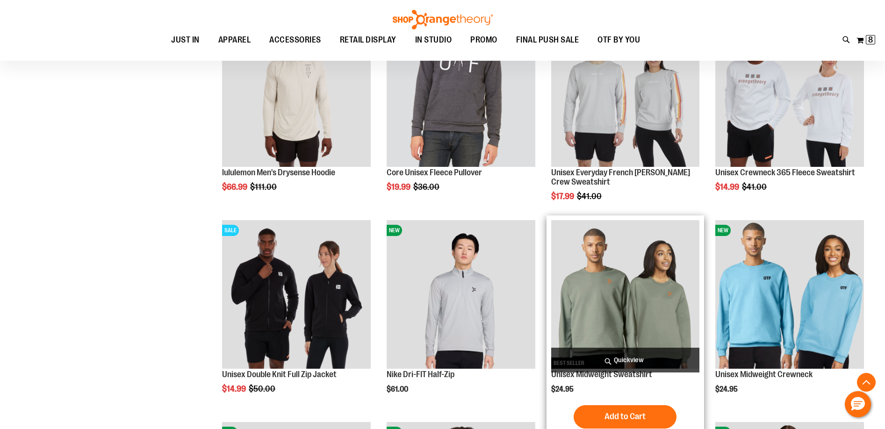
click at [645, 301] on img "product" at bounding box center [625, 294] width 149 height 149
click at [589, 269] on img "product" at bounding box center [625, 294] width 149 height 149
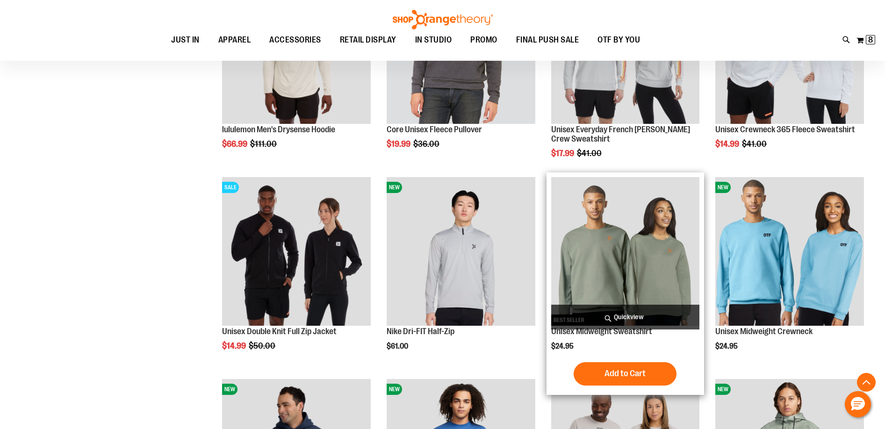
scroll to position [467, 0]
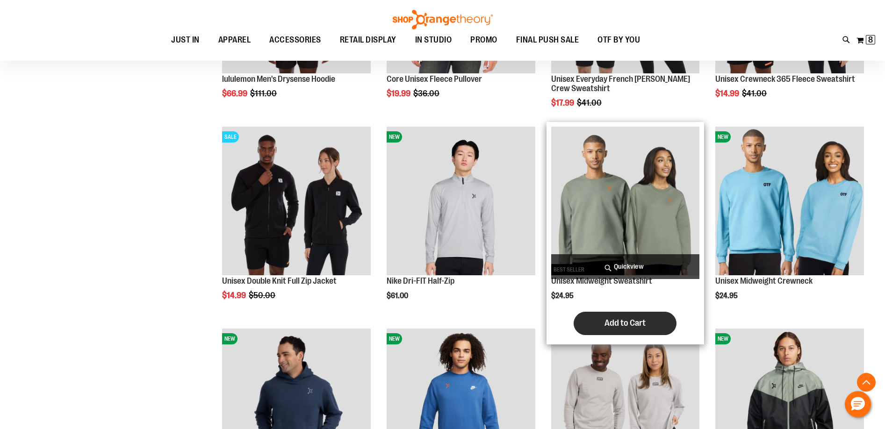
click at [605, 323] on span "Add to Cart" at bounding box center [624, 323] width 41 height 10
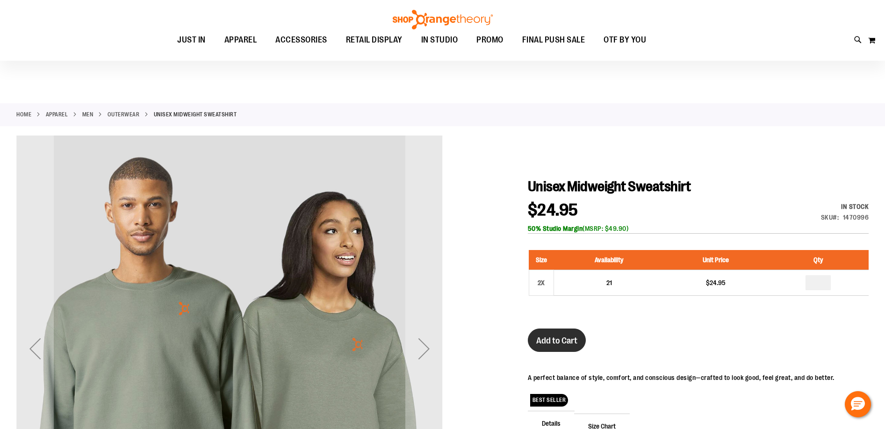
scroll to position [93, 0]
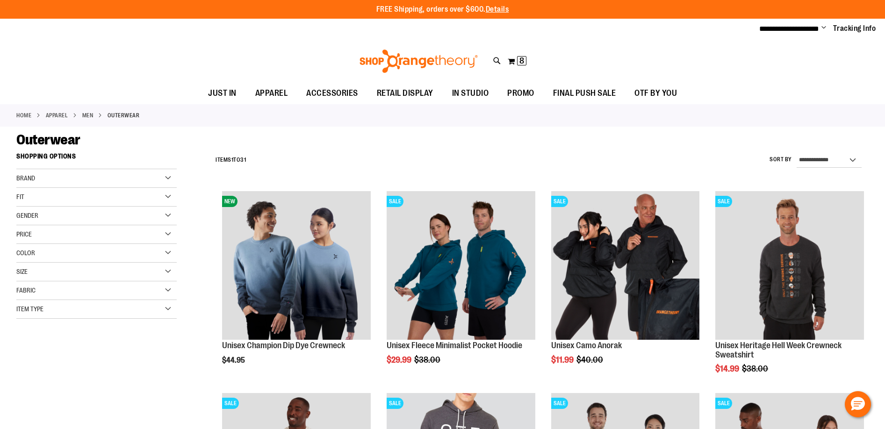
click at [50, 272] on div "Size" at bounding box center [96, 272] width 160 height 19
click at [36, 298] on div "XS" at bounding box center [38, 295] width 14 height 14
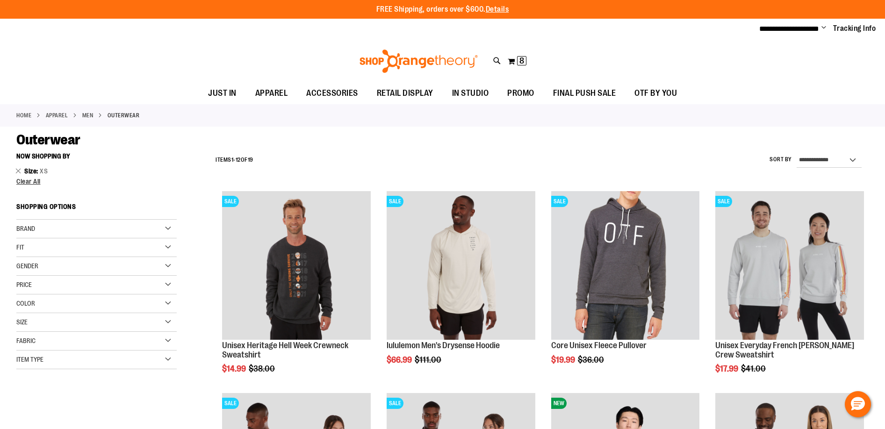
click at [51, 320] on div "Size" at bounding box center [96, 322] width 160 height 19
click at [57, 351] on div "S" at bounding box center [55, 346] width 14 height 14
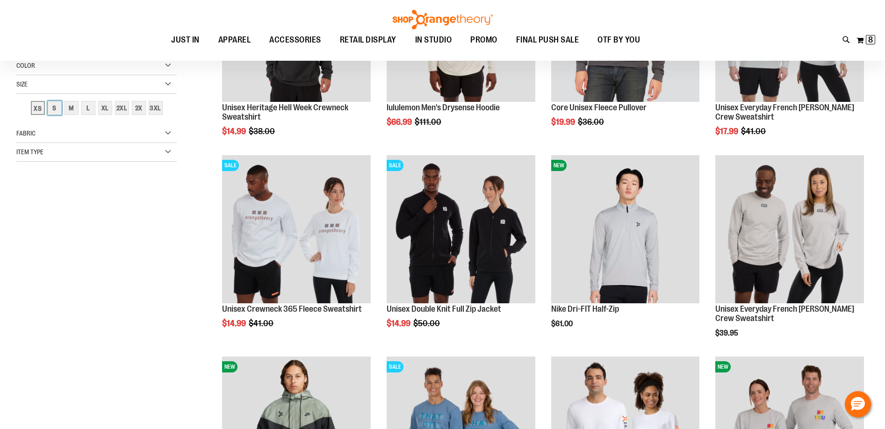
scroll to position [148, 0]
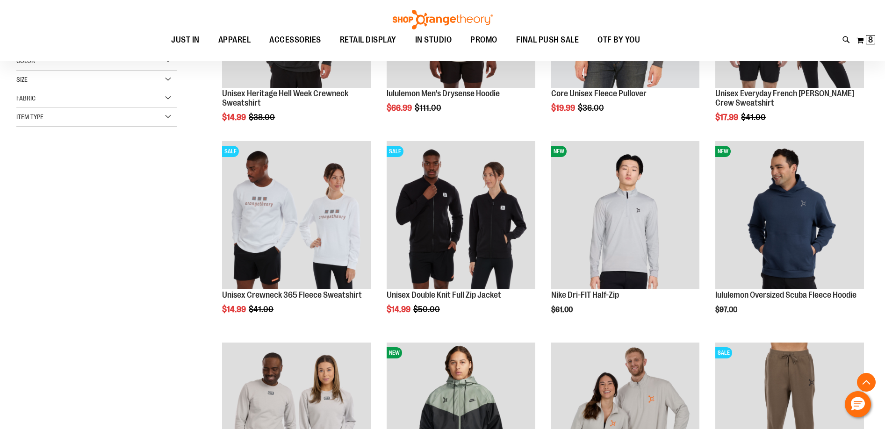
scroll to position [7, 0]
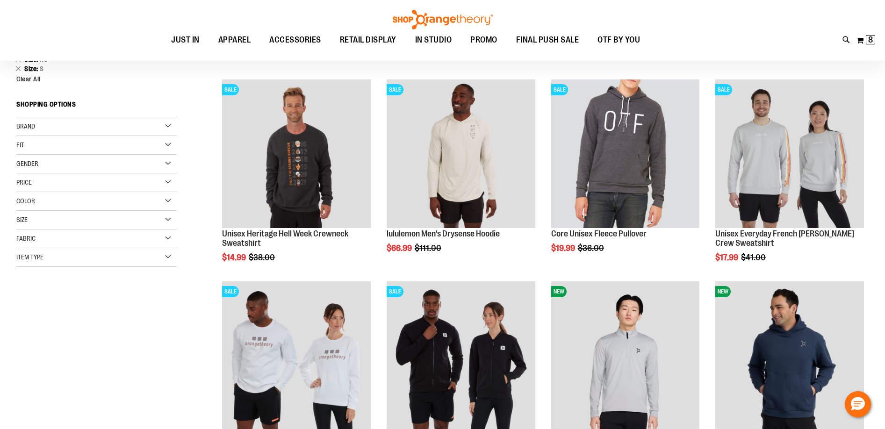
click at [42, 222] on div "Size" at bounding box center [96, 220] width 160 height 19
click at [72, 243] on div "M" at bounding box center [71, 243] width 14 height 14
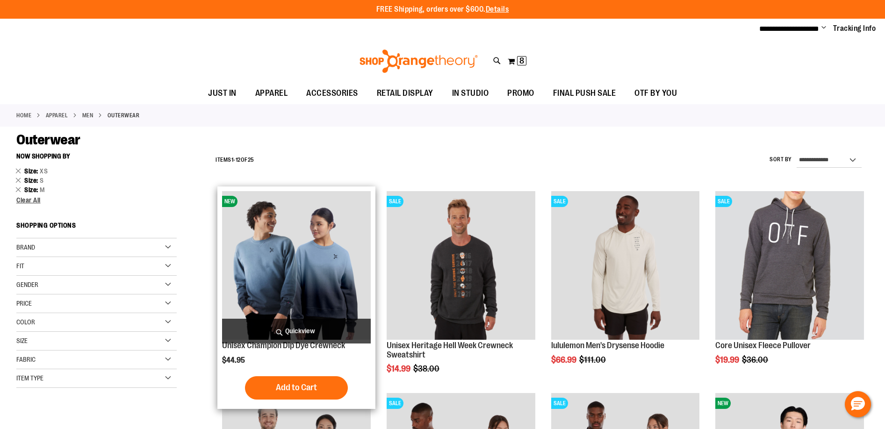
click at [310, 246] on img "product" at bounding box center [296, 265] width 149 height 149
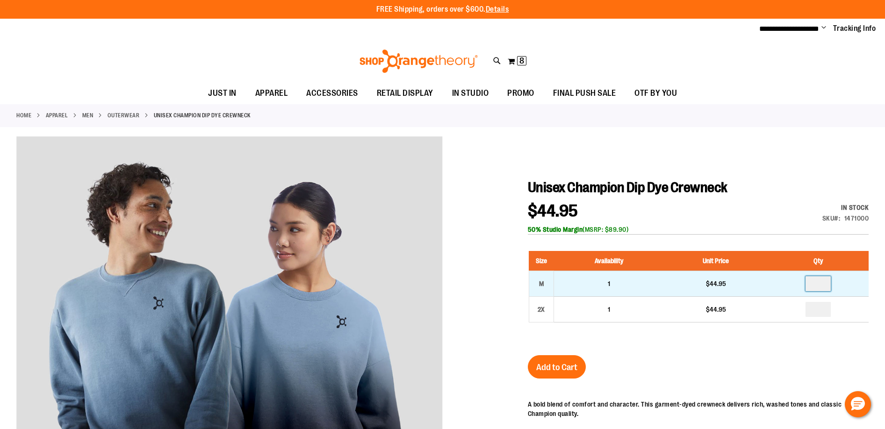
click at [823, 288] on input "number" at bounding box center [817, 283] width 25 height 15
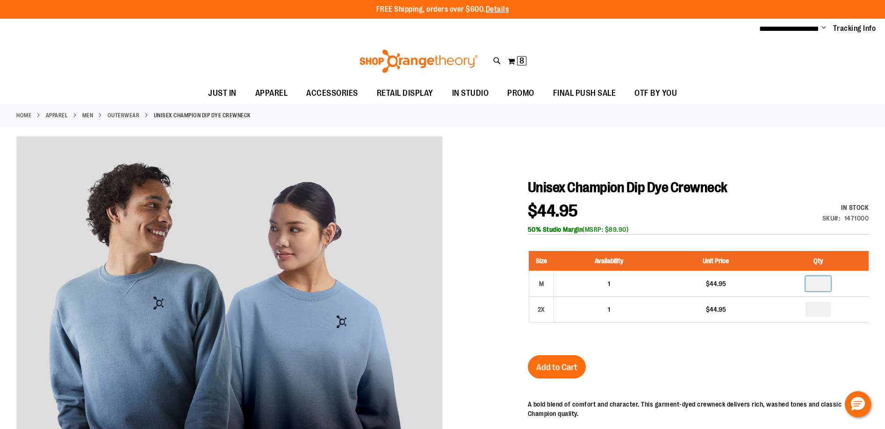
type input "*"
click at [551, 363] on span "Add to Cart" at bounding box center [556, 367] width 41 height 10
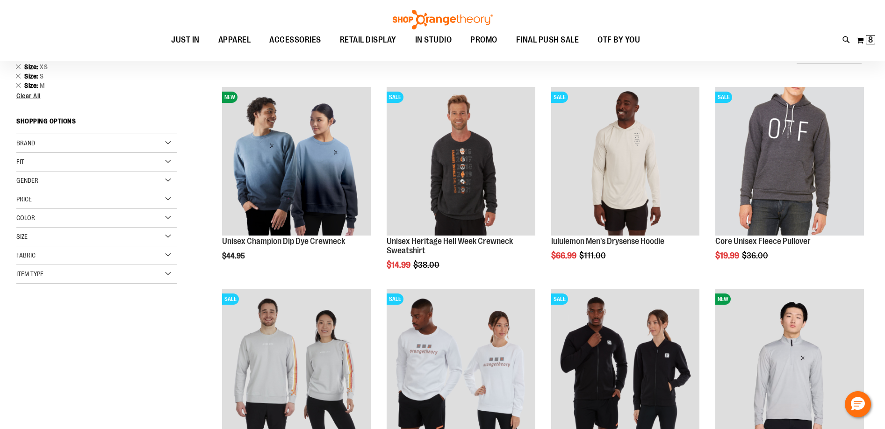
scroll to position [93, 0]
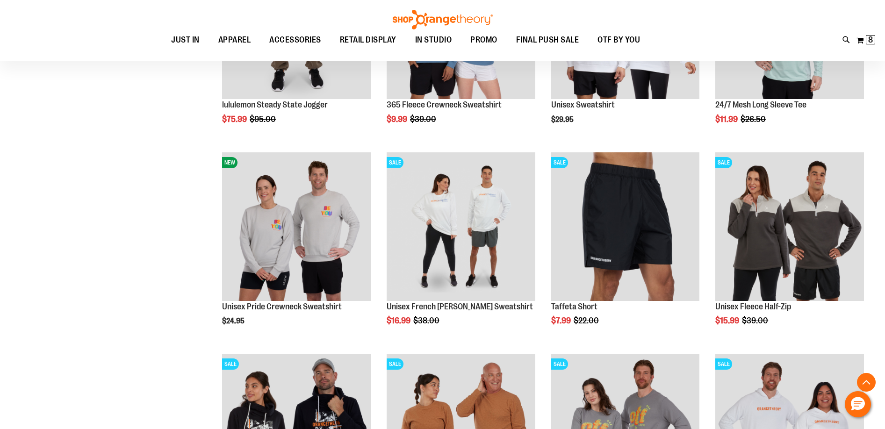
scroll to position [747, 0]
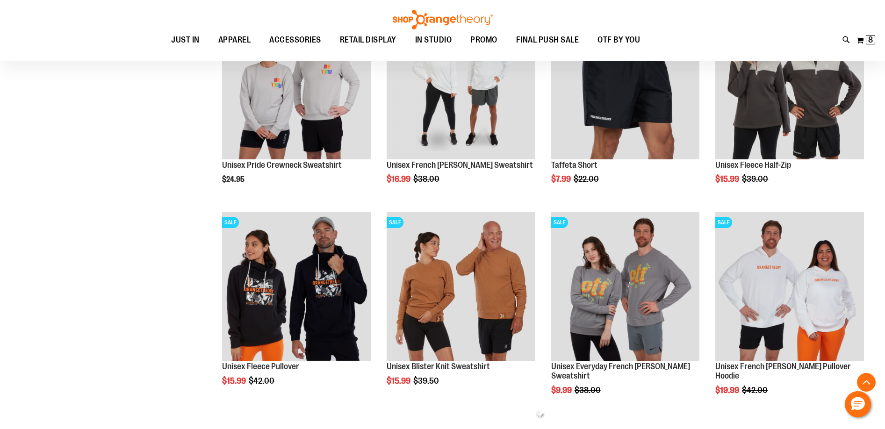
scroll to position [981, 0]
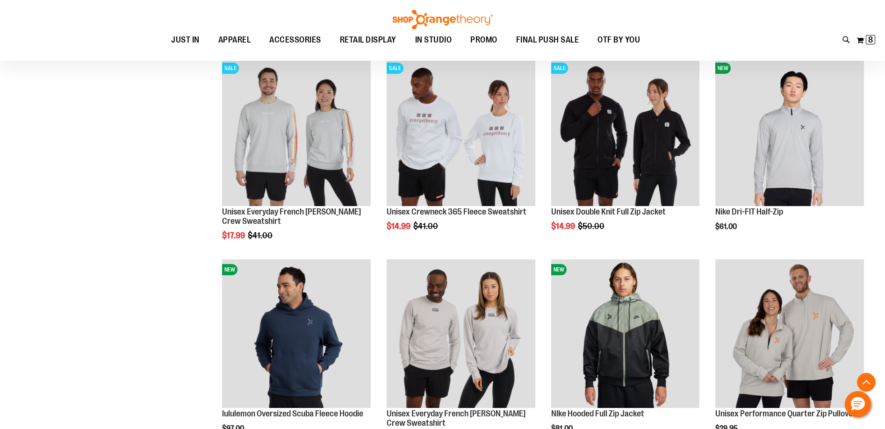
scroll to position [140, 0]
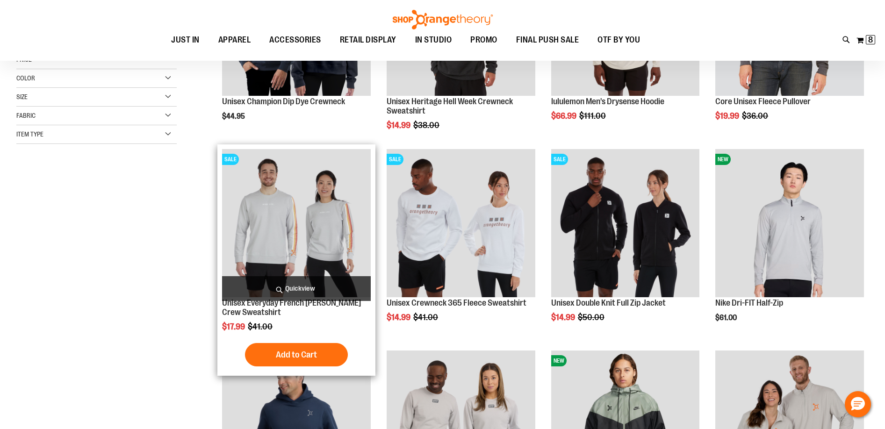
click at [300, 227] on img "product" at bounding box center [296, 223] width 149 height 149
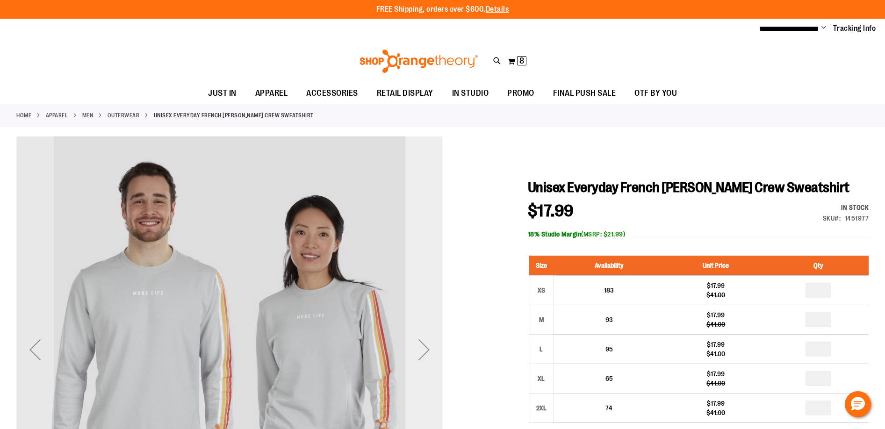
scroll to position [93, 0]
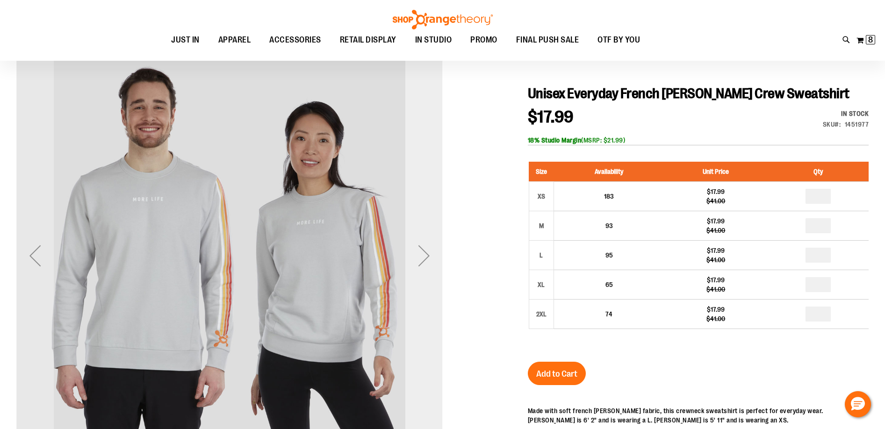
click at [424, 258] on div "Next" at bounding box center [423, 255] width 37 height 37
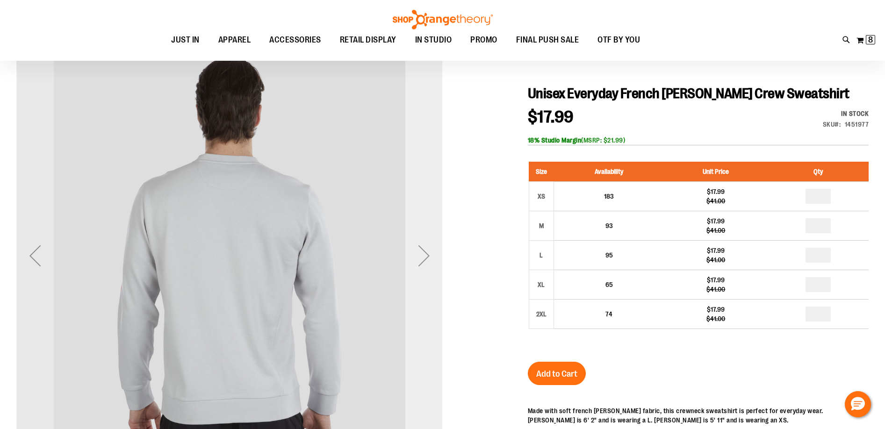
click at [426, 255] on div "Next" at bounding box center [423, 255] width 37 height 37
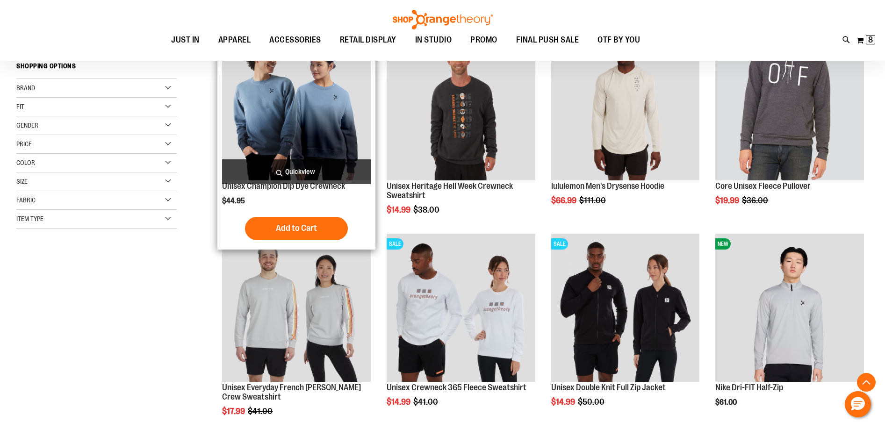
scroll to position [238, 0]
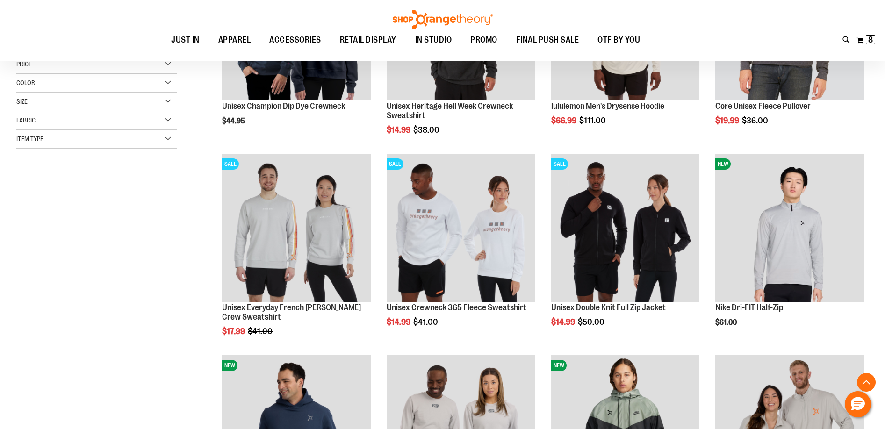
drag, startPoint x: 290, startPoint y: 208, endPoint x: 161, endPoint y: 315, distance: 168.0
click at [161, 315] on div "**********" at bounding box center [442, 258] width 852 height 699
click at [60, 254] on div "**********" at bounding box center [442, 258] width 852 height 699
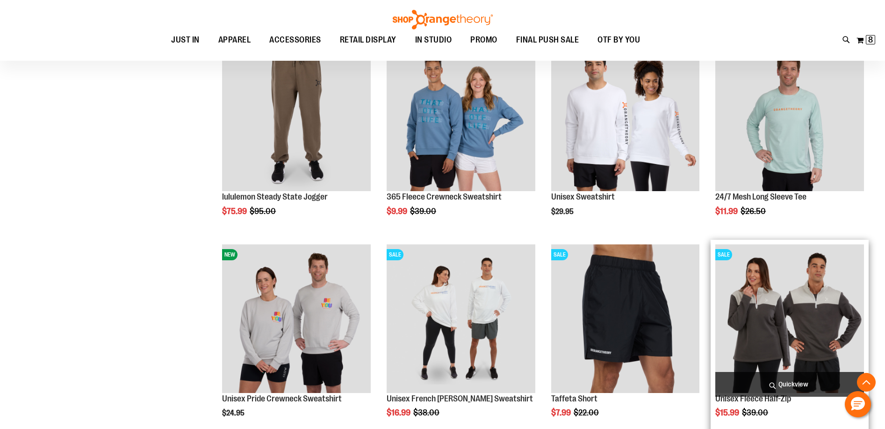
scroll to position [846, 0]
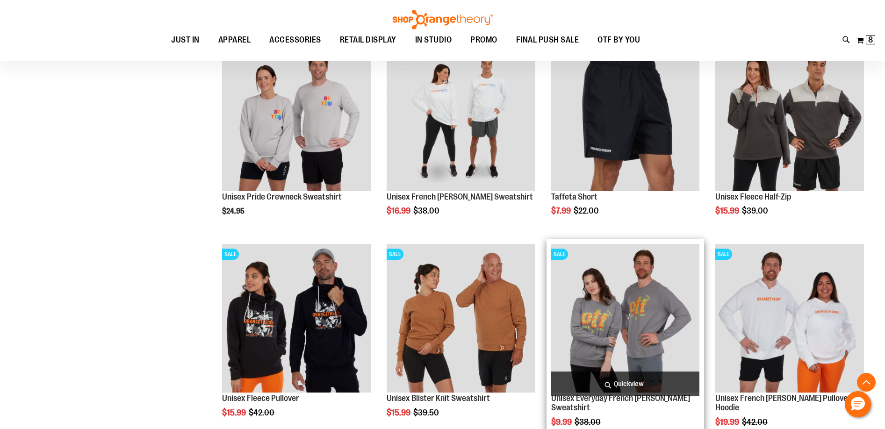
scroll to position [1033, 0]
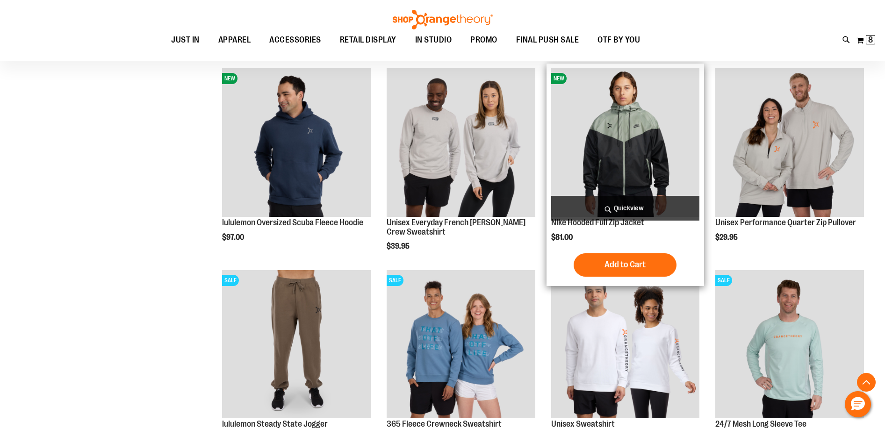
scroll to position [519, 0]
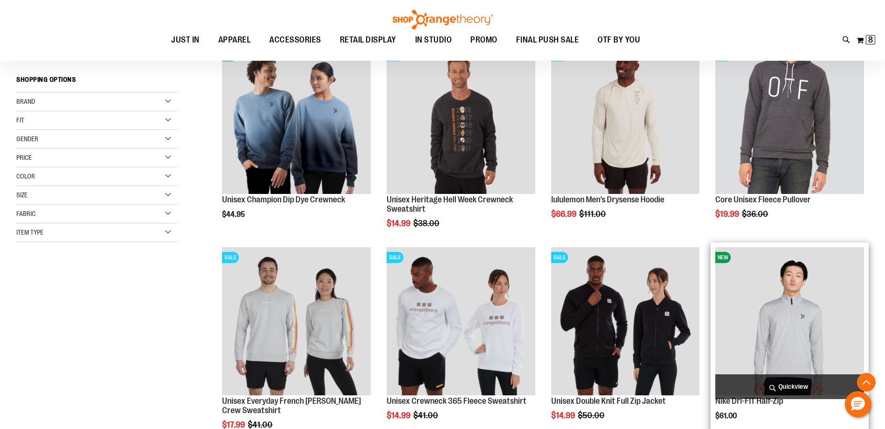
scroll to position [238, 0]
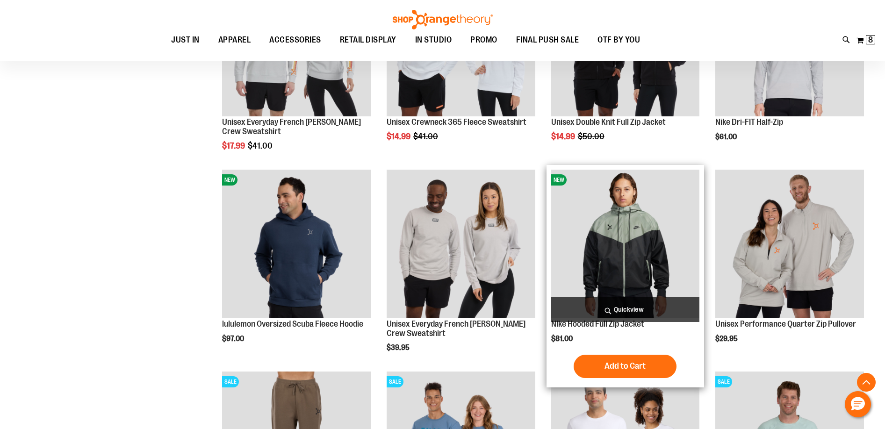
scroll to position [425, 0]
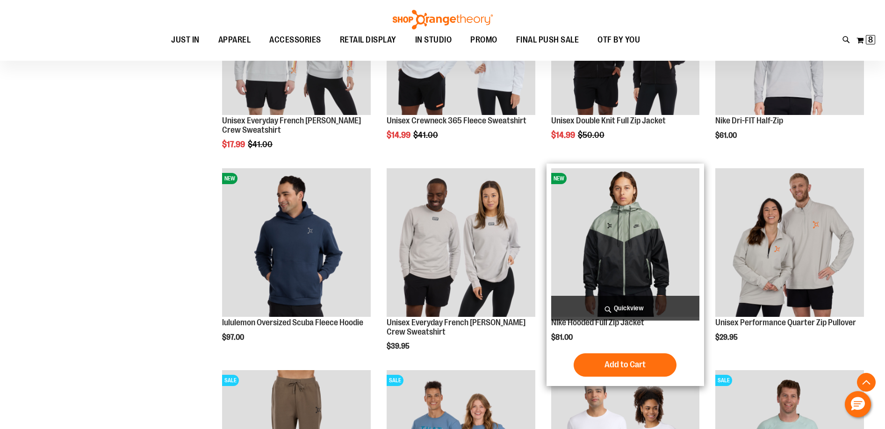
drag, startPoint x: 772, startPoint y: 252, endPoint x: 673, endPoint y: 350, distance: 139.1
click at [656, 355] on div "NIke Hooded Full Zip Jacket $81.00 Quickview Add to Cart In stock" at bounding box center [625, 274] width 149 height 213
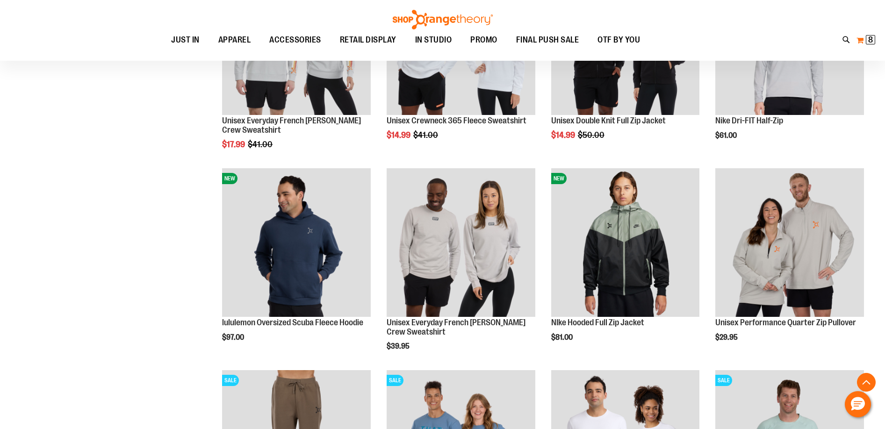
click at [865, 41] on button "My Cart 8 8 items" at bounding box center [866, 40] width 20 height 15
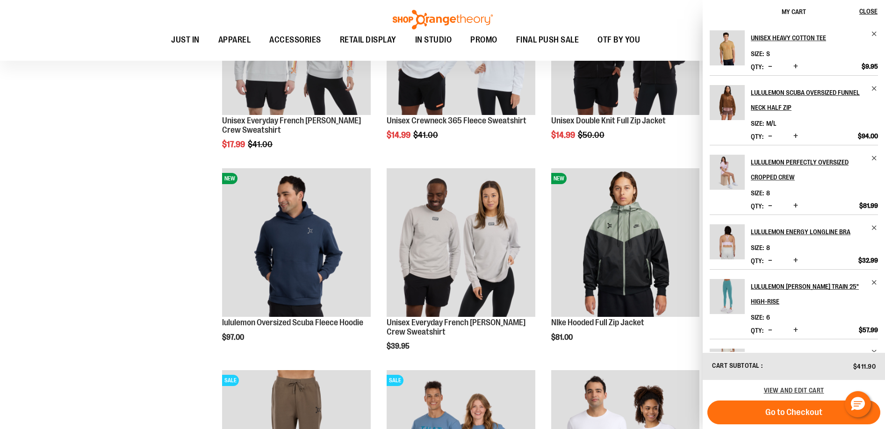
click at [654, 21] on div "Toggle Nav Search Popular Suggestions Advanced Search" at bounding box center [442, 30] width 885 height 61
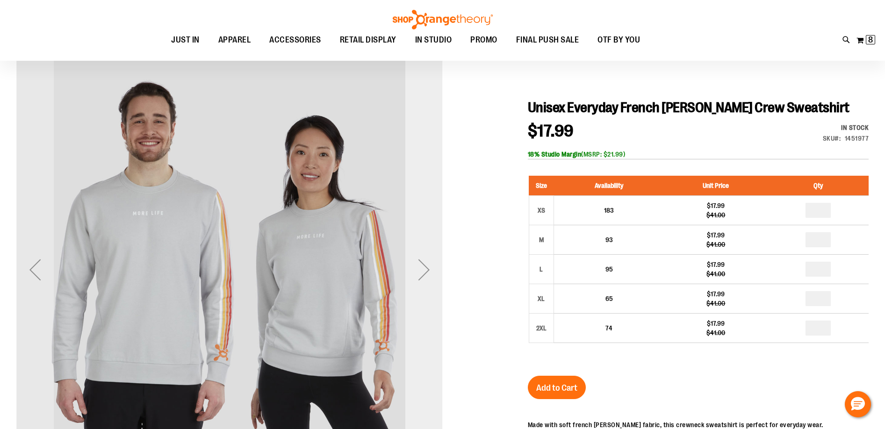
scroll to position [93, 0]
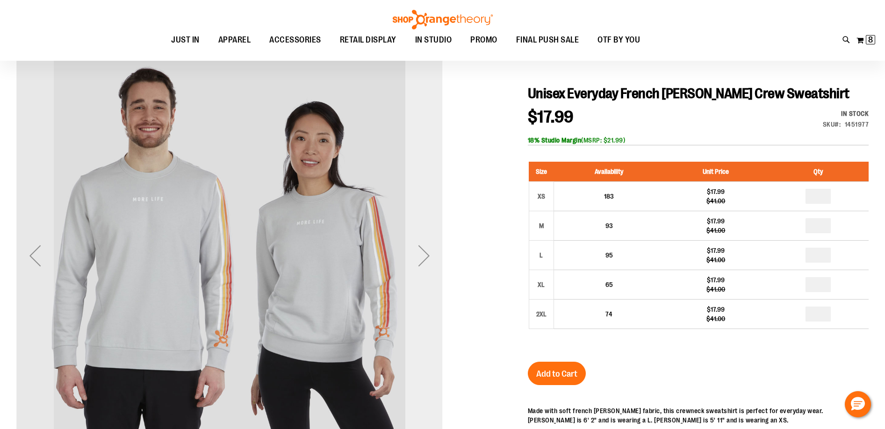
click at [416, 254] on div "Next" at bounding box center [423, 255] width 37 height 37
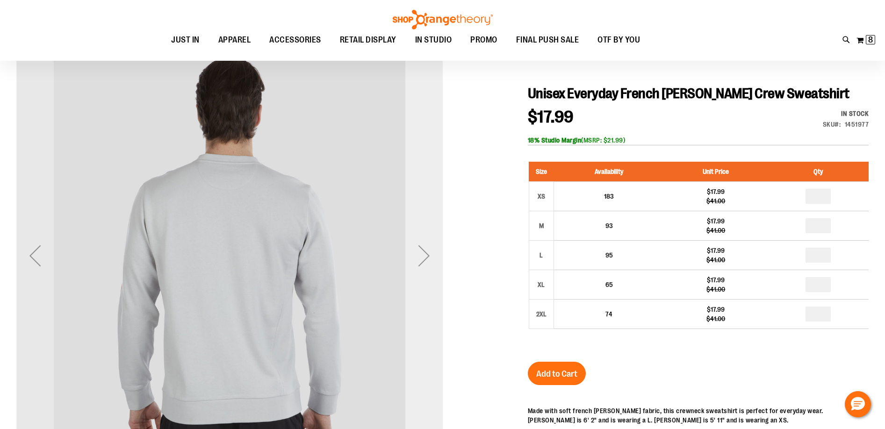
click at [417, 254] on div "Next" at bounding box center [423, 255] width 37 height 37
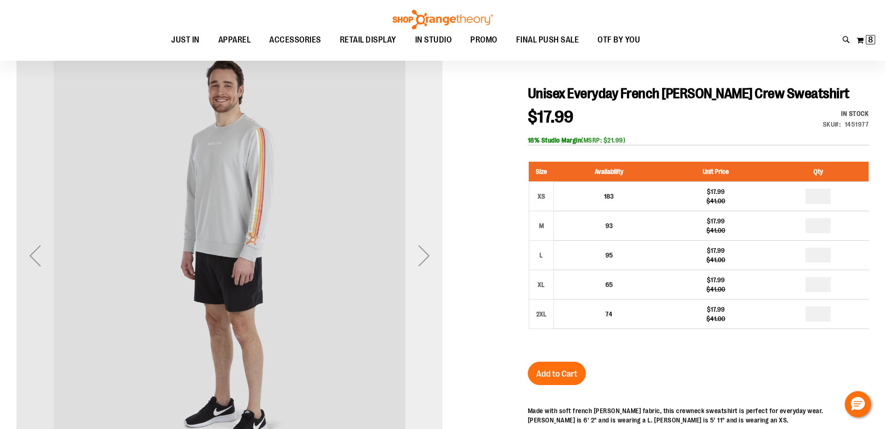
click at [422, 255] on div "Next" at bounding box center [423, 255] width 37 height 37
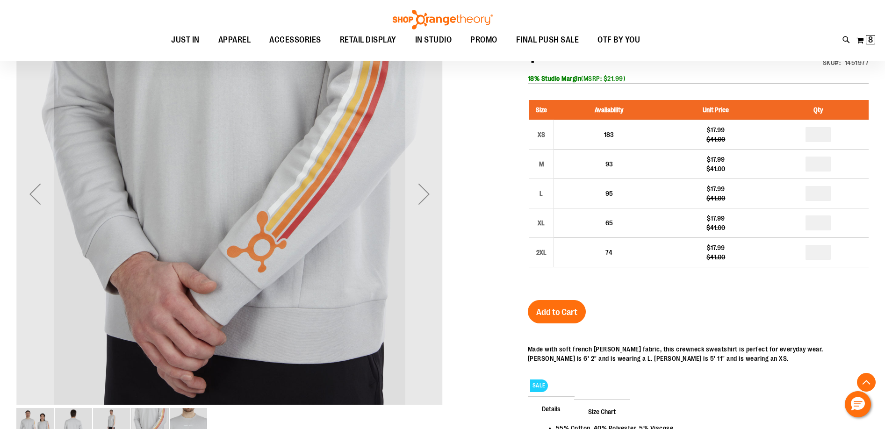
scroll to position [280, 0]
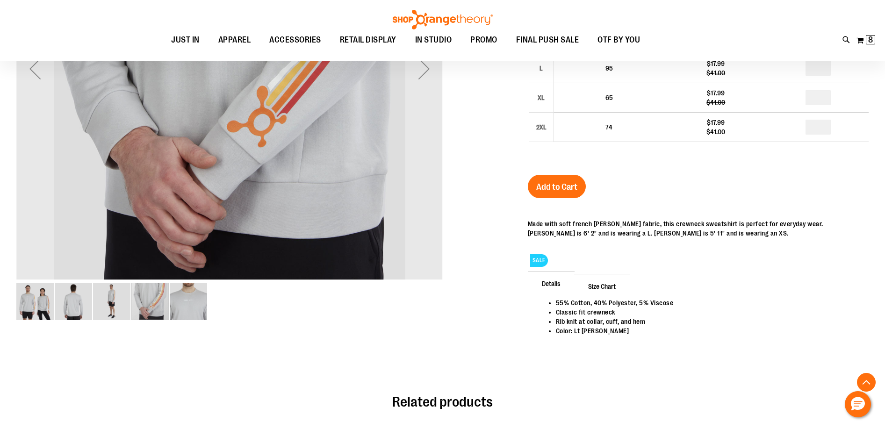
click at [56, 298] on img "image 2 of 5" at bounding box center [73, 301] width 37 height 37
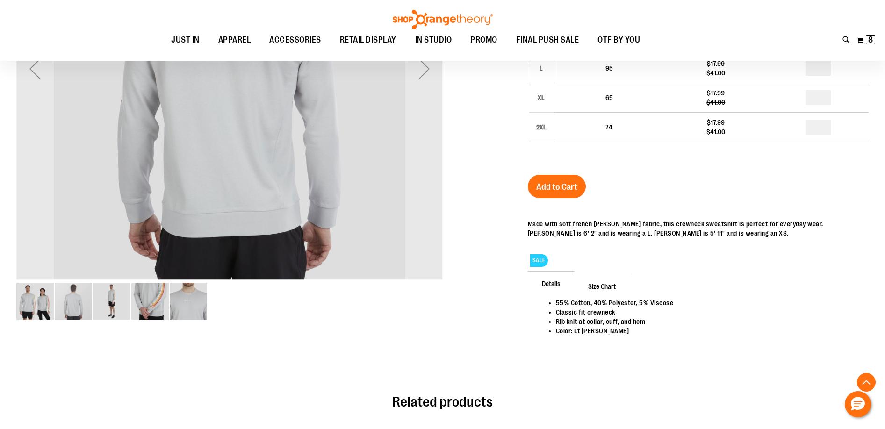
click at [38, 301] on img "image 1 of 5" at bounding box center [34, 301] width 37 height 37
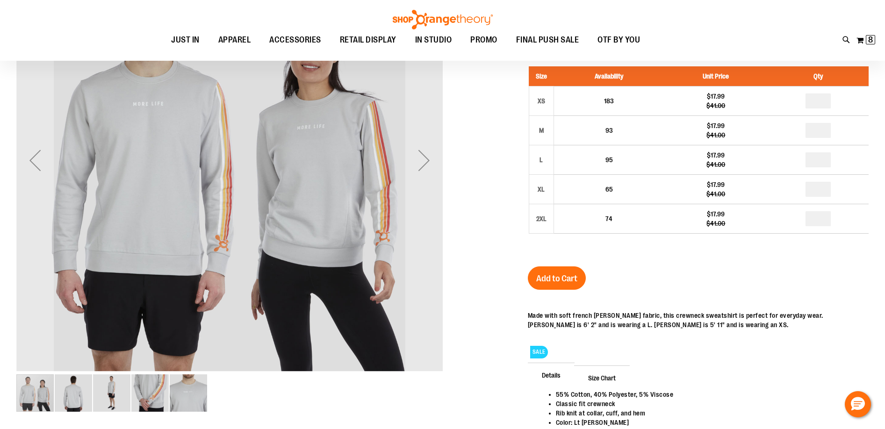
scroll to position [93, 0]
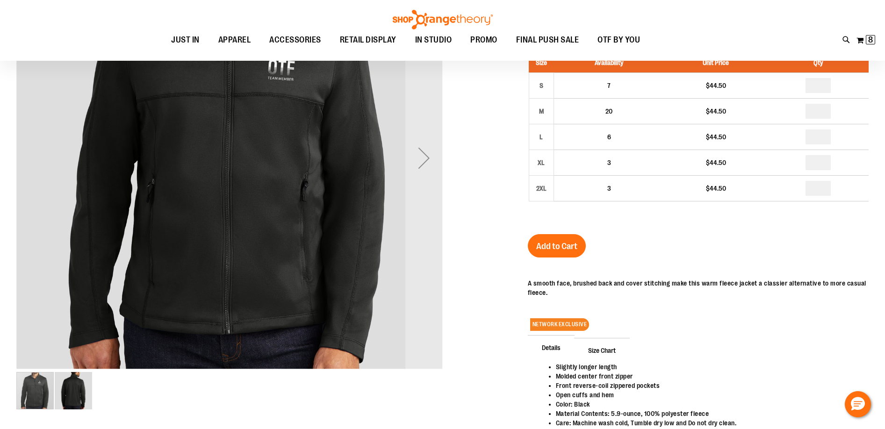
scroll to position [233, 0]
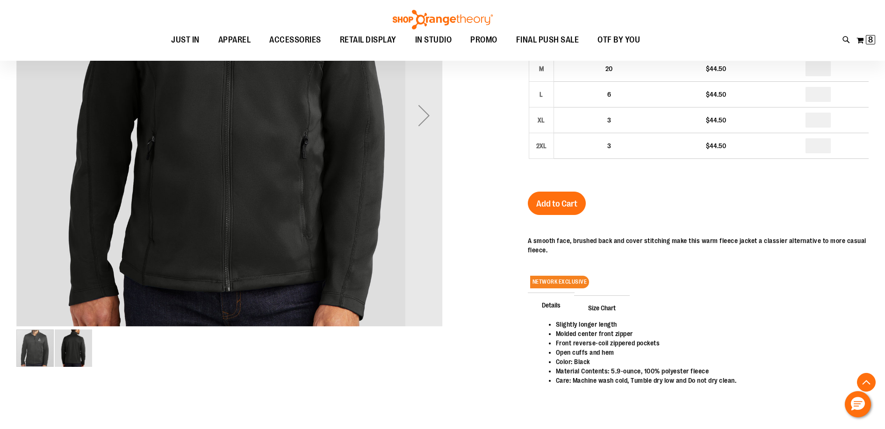
click at [429, 104] on div "Next" at bounding box center [423, 115] width 37 height 37
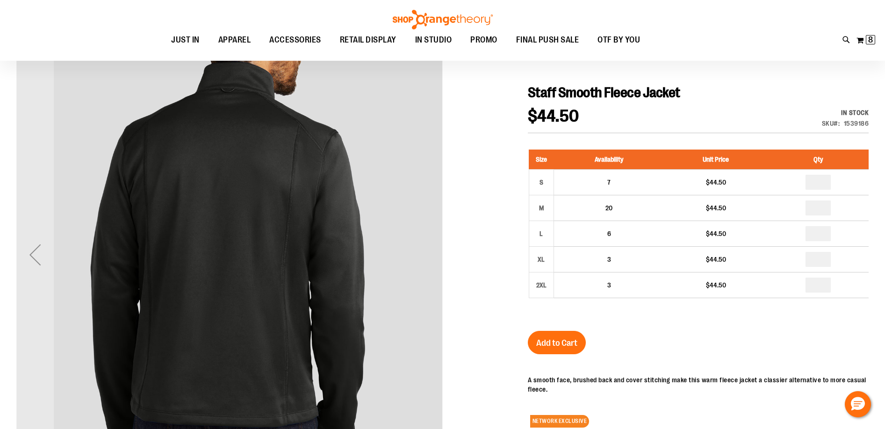
scroll to position [46, 0]
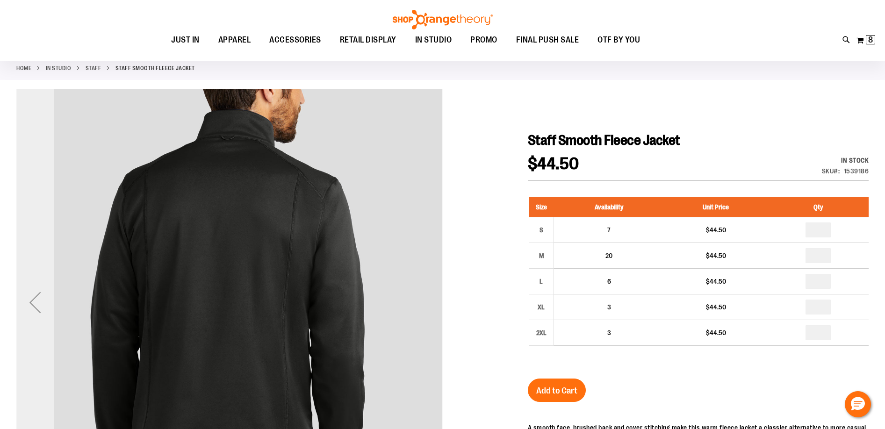
click at [42, 302] on div "Previous" at bounding box center [34, 302] width 37 height 37
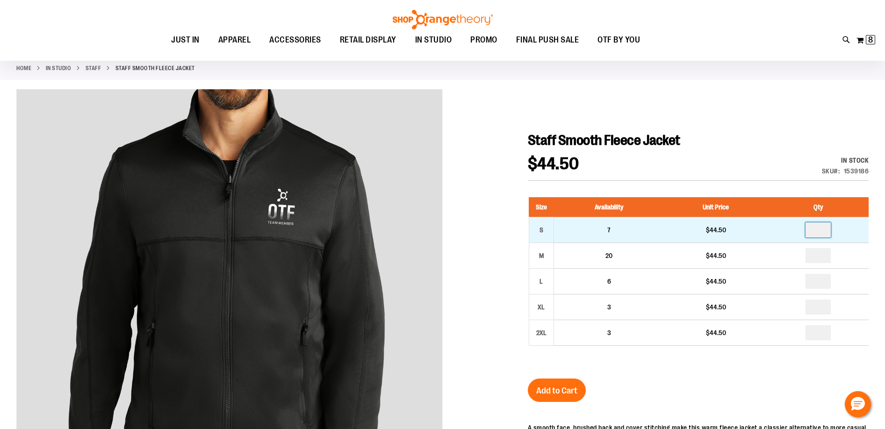
click at [823, 232] on input "number" at bounding box center [817, 229] width 25 height 15
type input "*"
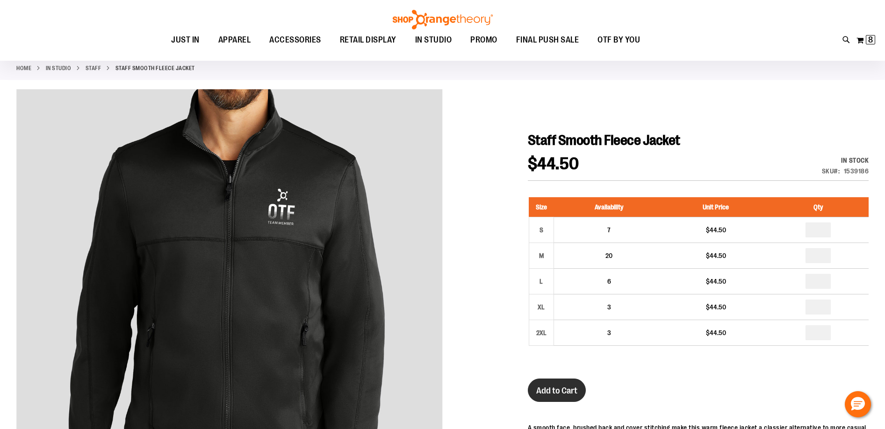
click at [549, 391] on span "Add to Cart" at bounding box center [556, 391] width 41 height 10
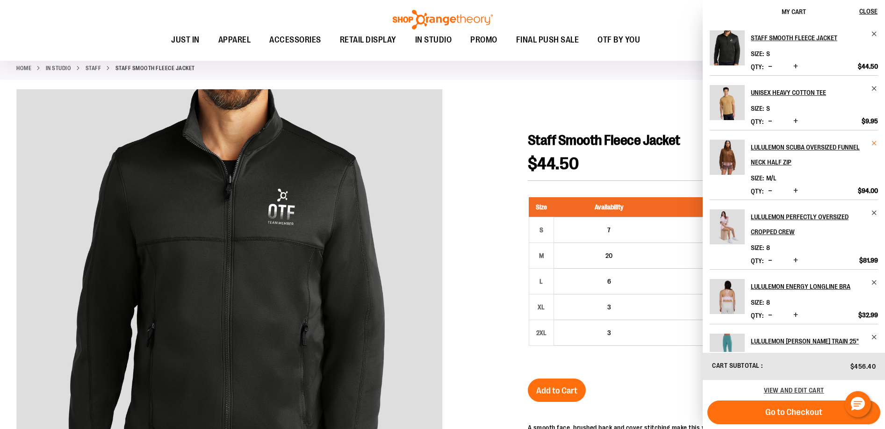
click at [871, 144] on span "Remove item" at bounding box center [874, 143] width 7 height 7
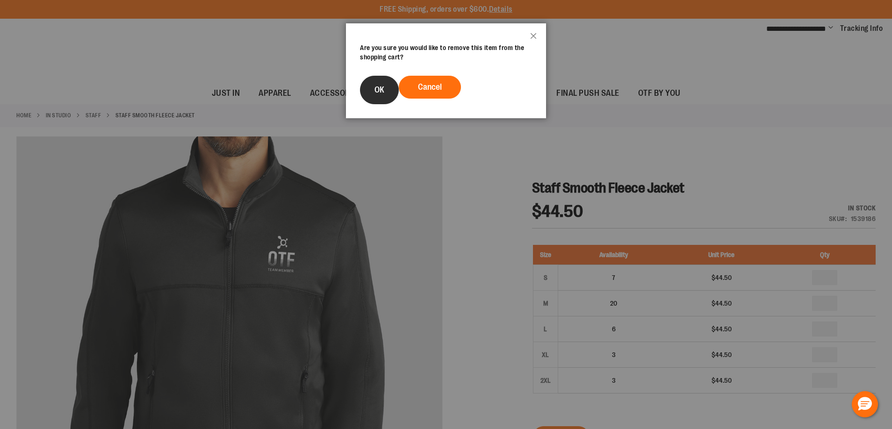
click at [382, 90] on span "OK" at bounding box center [379, 89] width 10 height 9
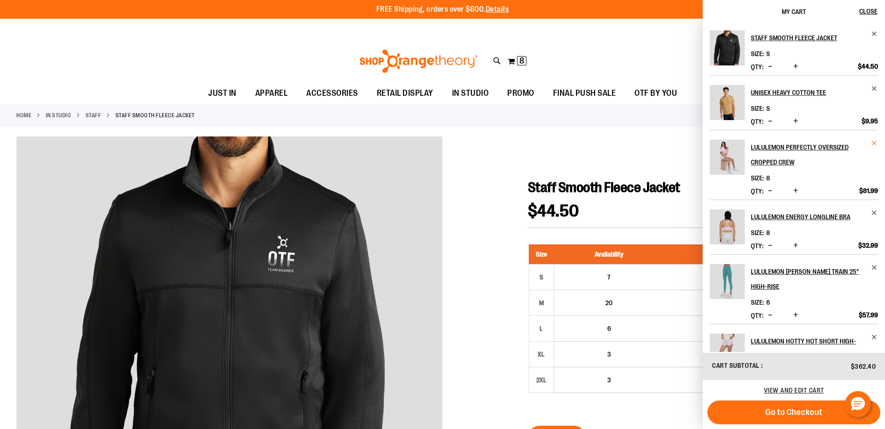
click at [871, 143] on span "Remove item" at bounding box center [874, 143] width 7 height 7
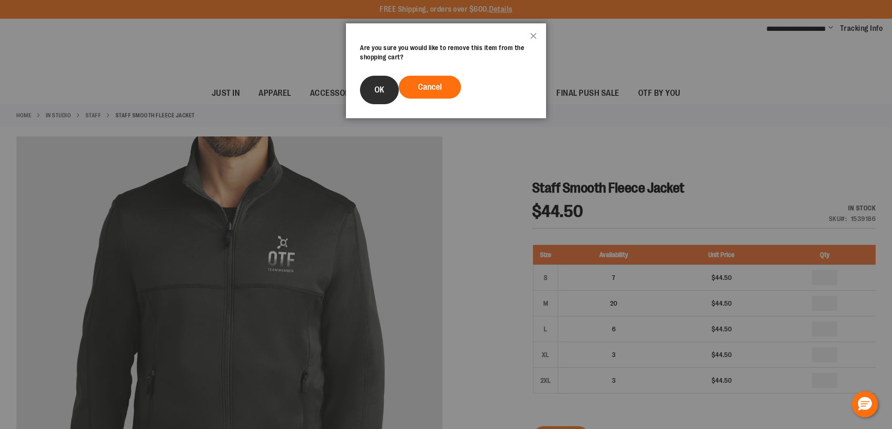
click at [372, 91] on button "OK" at bounding box center [379, 90] width 39 height 29
